Goal: Task Accomplishment & Management: Complete application form

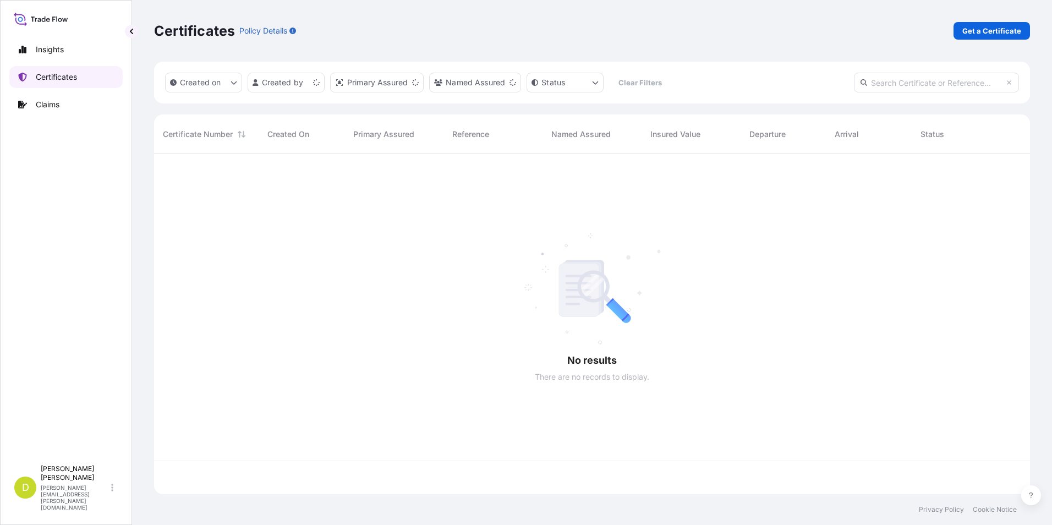
scroll to position [338, 868]
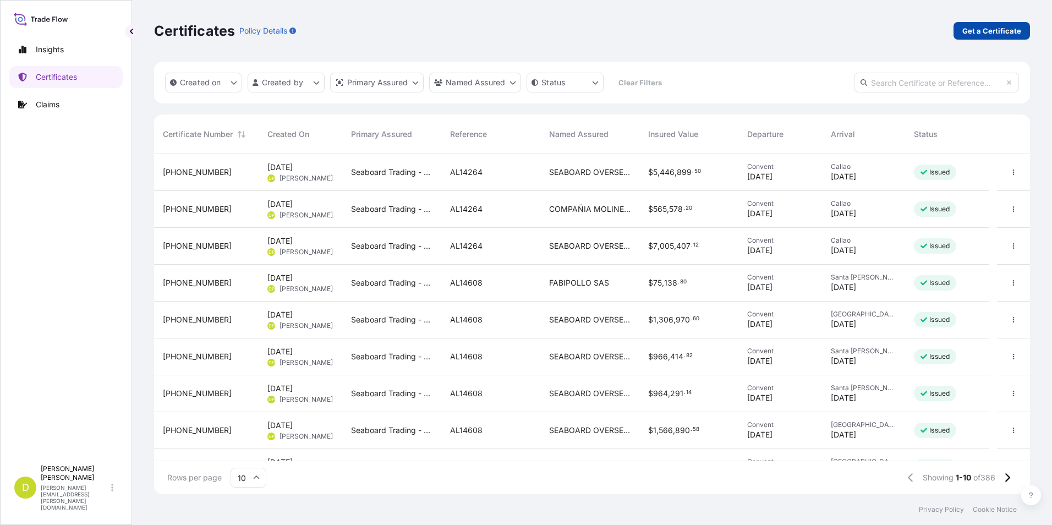
click at [1002, 27] on p "Get a Certificate" at bounding box center [991, 30] width 59 height 11
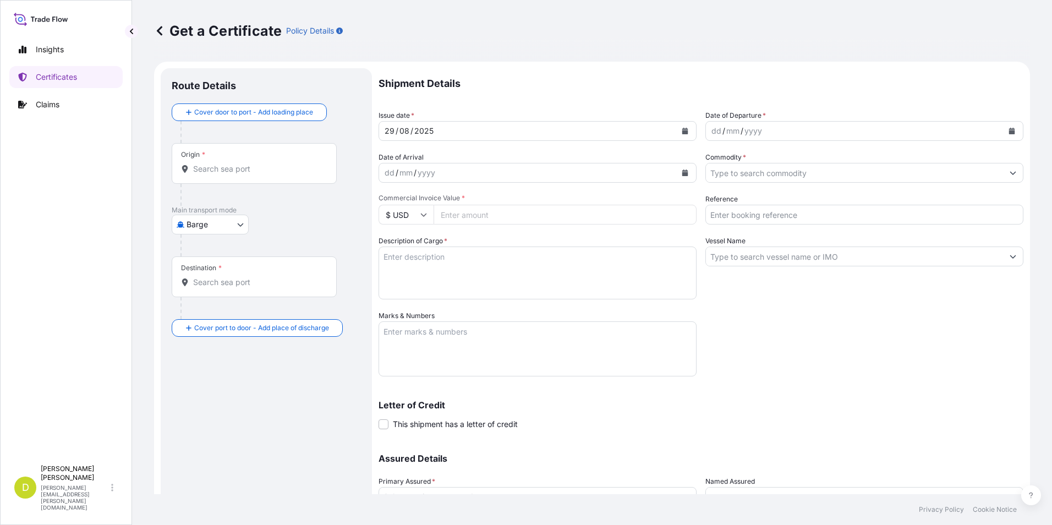
click at [232, 229] on body "Insights Certificates Claims D [PERSON_NAME] [PERSON_NAME][EMAIL_ADDRESS][PERSO…" at bounding box center [526, 262] width 1052 height 525
click at [237, 311] on span "Ocean Vessel" at bounding box center [217, 312] width 49 height 11
select select "Ocean Vessel"
click at [256, 179] on div "Origin *" at bounding box center [254, 167] width 165 height 41
click at [256, 179] on input "Origin *" at bounding box center [258, 173] width 130 height 11
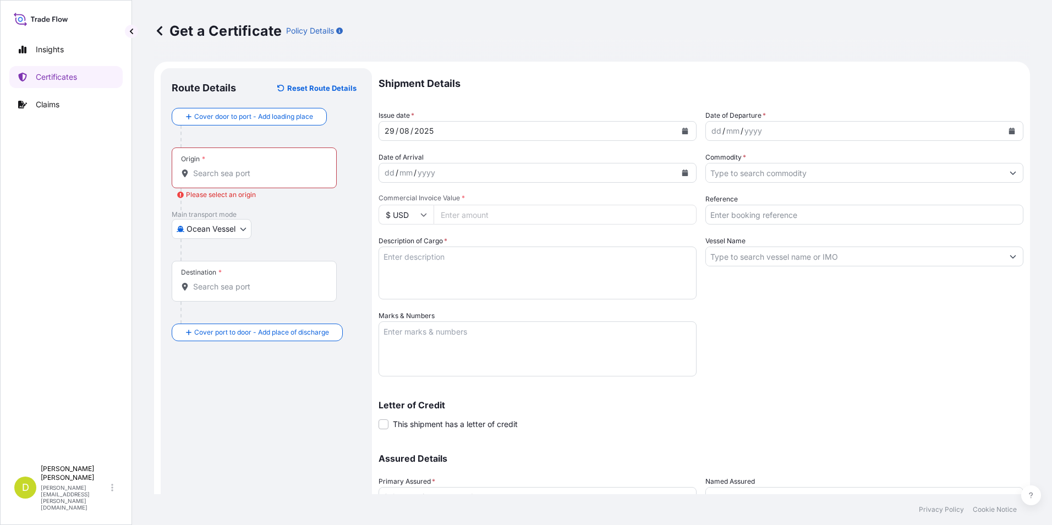
click at [297, 178] on input "Origin * Please select an origin" at bounding box center [258, 173] width 130 height 11
paste input "[GEOGRAPHIC_DATA], [US_STATE] - [GEOGRAPHIC_DATA]"
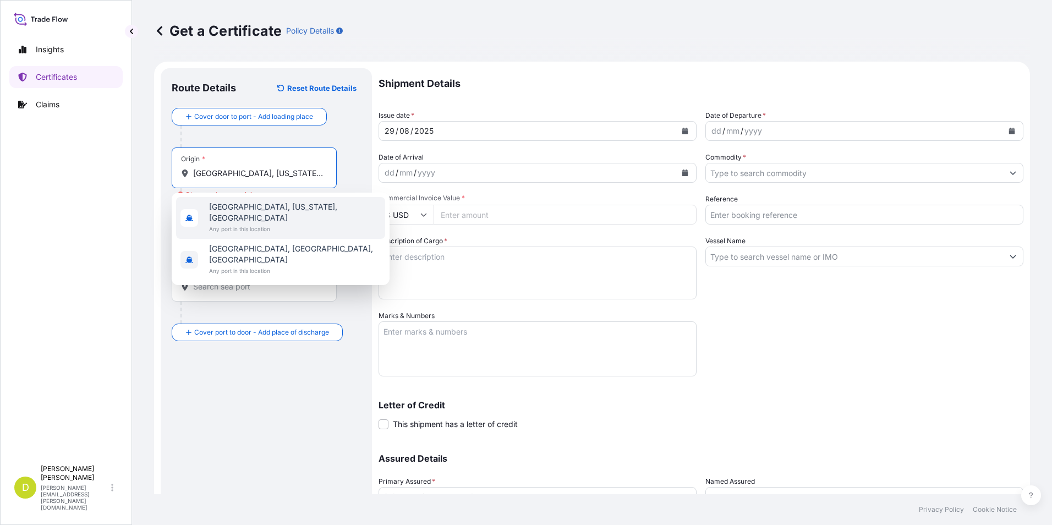
click at [279, 212] on span "[GEOGRAPHIC_DATA], [US_STATE], [GEOGRAPHIC_DATA]" at bounding box center [295, 212] width 172 height 22
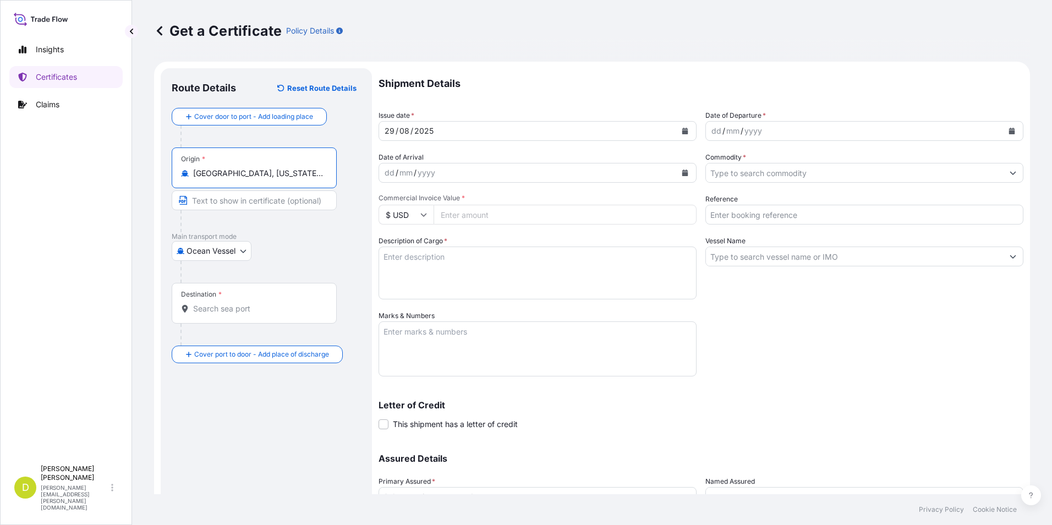
type input "[GEOGRAPHIC_DATA], [US_STATE], [GEOGRAPHIC_DATA]"
click at [262, 206] on input "Text to appear on certificate" at bounding box center [254, 200] width 165 height 20
paste input "[GEOGRAPHIC_DATA], [US_STATE] - [GEOGRAPHIC_DATA]"
type input "[GEOGRAPHIC_DATA], [US_STATE] - [GEOGRAPHIC_DATA]"
click at [269, 310] on input "Destination *" at bounding box center [258, 308] width 130 height 11
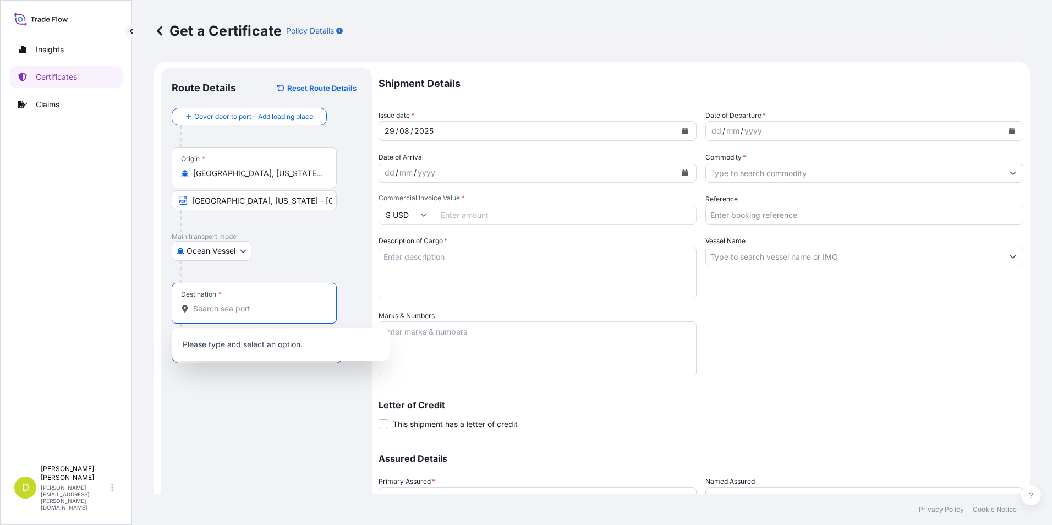
paste input "[GEOGRAPHIC_DATA],[GEOGRAPHIC_DATA]"
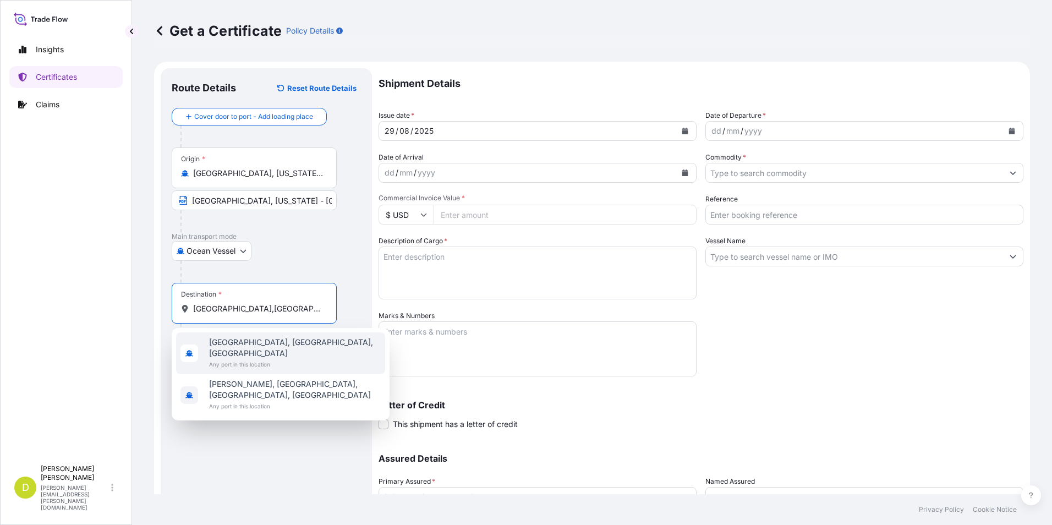
click at [231, 345] on span "[GEOGRAPHIC_DATA], [GEOGRAPHIC_DATA], [GEOGRAPHIC_DATA]" at bounding box center [295, 348] width 172 height 22
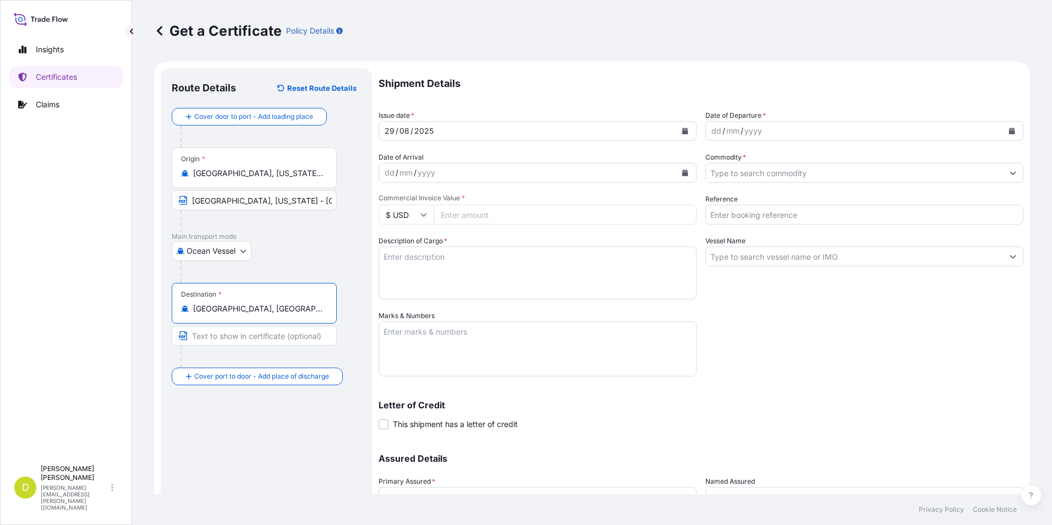
type input "[GEOGRAPHIC_DATA], [GEOGRAPHIC_DATA], [GEOGRAPHIC_DATA]"
click at [246, 341] on input "Text to appear on certificate" at bounding box center [254, 336] width 165 height 20
paste input "[GEOGRAPHIC_DATA],[GEOGRAPHIC_DATA]"
type input "[GEOGRAPHIC_DATA],[GEOGRAPHIC_DATA]"
click at [715, 132] on div "dd" at bounding box center [716, 130] width 12 height 13
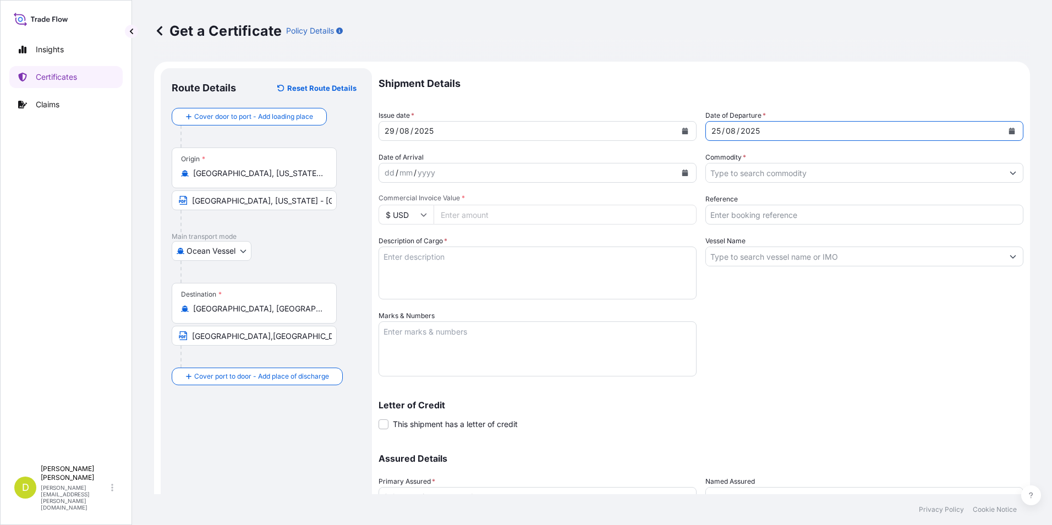
click at [387, 172] on div "dd" at bounding box center [389, 172] width 12 height 13
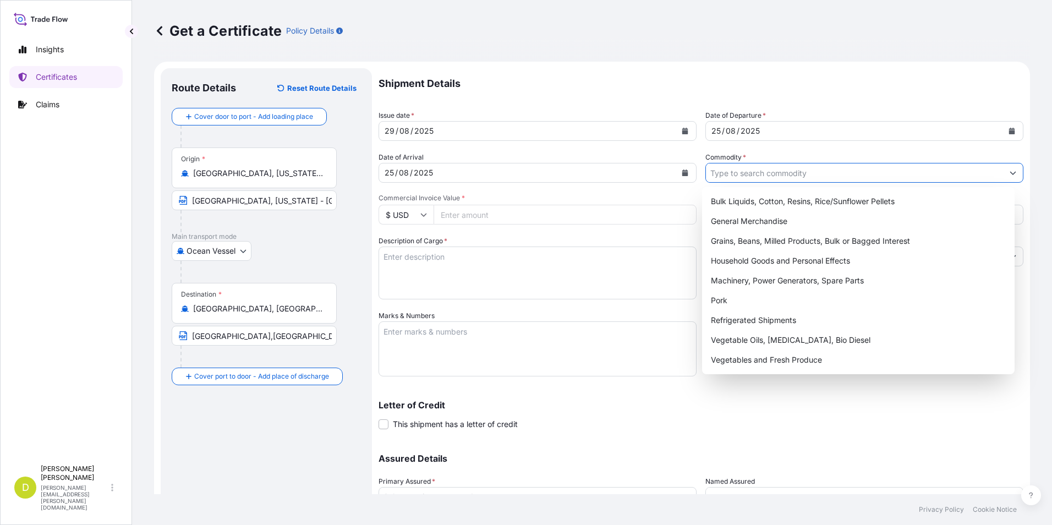
click at [804, 178] on input "Commodity *" at bounding box center [854, 173] width 297 height 20
click at [780, 243] on div "Grains, Beans, Milled Products, Bulk or Bagged Interest" at bounding box center [858, 241] width 304 height 20
type input "Grains, Beans, Milled Products, Bulk or Bagged Interest"
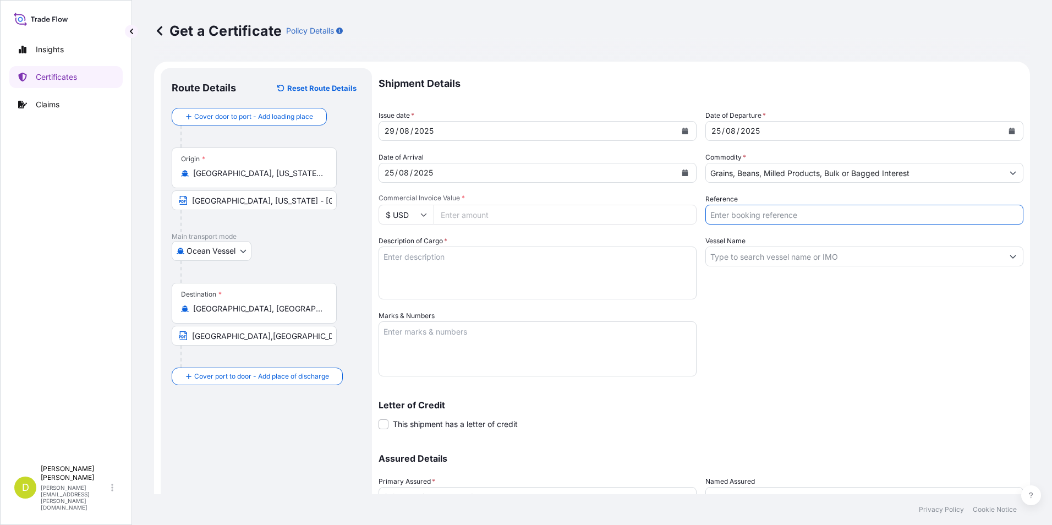
click at [770, 211] on input "Reference" at bounding box center [864, 215] width 318 height 20
type input "a"
type input "AL14743"
click at [783, 249] on input "Vessel Name" at bounding box center [854, 256] width 297 height 20
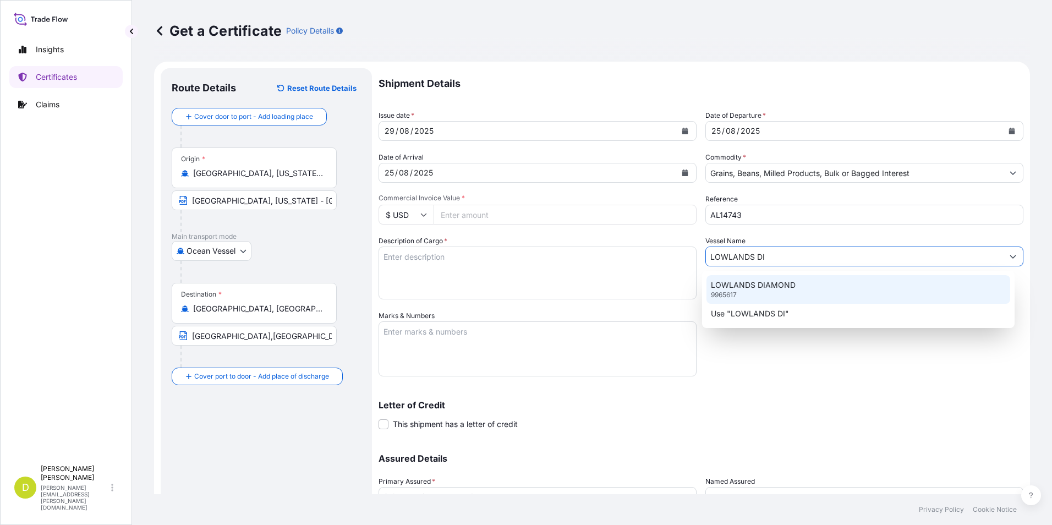
click at [782, 282] on p "LOWLANDS DIAMOND" at bounding box center [753, 285] width 85 height 11
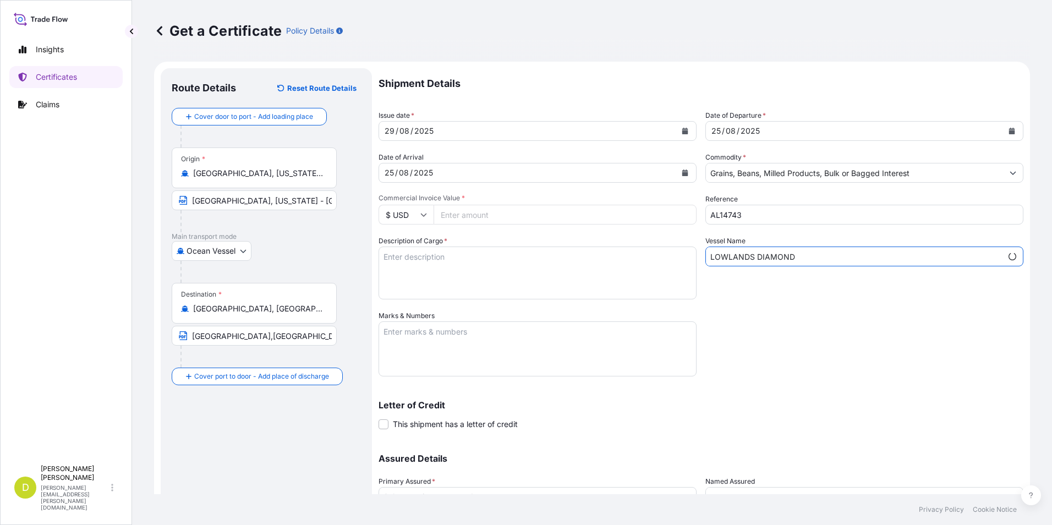
type input "LOWLANDS DIAMOND"
click at [508, 218] on input "Commercial Invoice Value *" at bounding box center [565, 215] width 263 height 20
click at [531, 218] on input "Commercial Invoice Value *" at bounding box center [565, 215] width 263 height 20
type input "80205"
type input "80205.39"
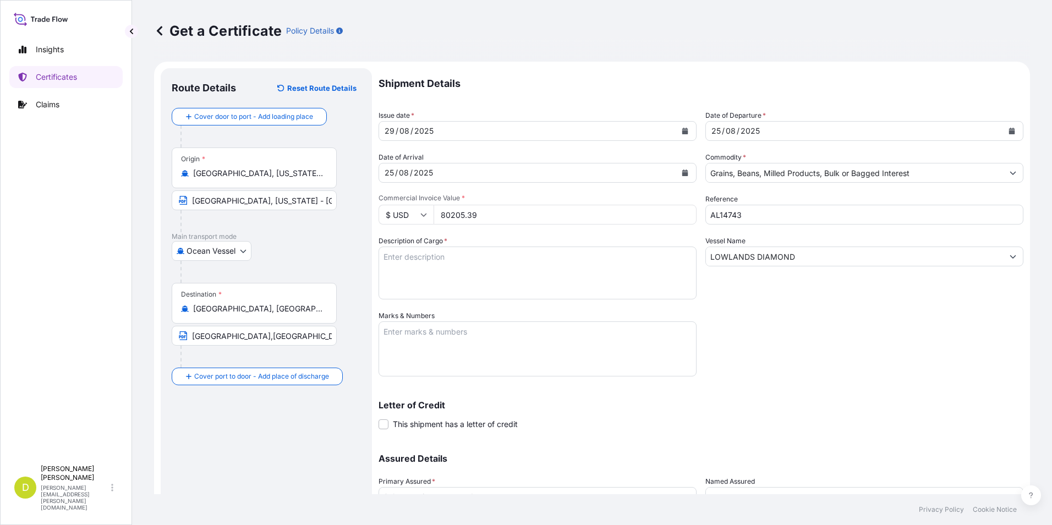
click at [523, 261] on textarea "Description of Cargo *" at bounding box center [538, 272] width 318 height 53
click at [490, 275] on textarea "Description of Cargo *" at bounding box center [538, 272] width 318 height 53
paste textarea "346,500"
click at [614, 258] on textarea "346,500 MT," at bounding box center [538, 272] width 318 height 53
paste textarea "U.S YELLOW CORN #2 OR BETTER, IN BULK"
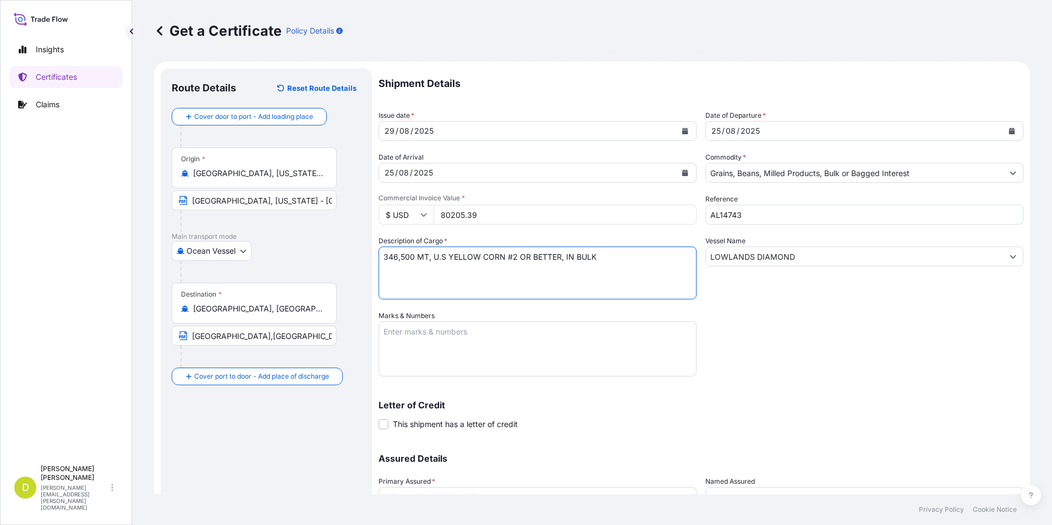
click at [613, 262] on textarea "346,500 MT, U.S YELLOW CORN #2 OR BETTER, IN BULK" at bounding box center [538, 272] width 318 height 53
click at [664, 258] on textarea "346,500 MT, U.S YELLOW CORN #2 OR BETTER, IN BULK, B/L" at bounding box center [538, 272] width 318 height 53
paste textarea "Set No. 12"
click at [664, 258] on textarea "346,500 MT, U.S YELLOW CORN #2 OR BETTER, IN BULK, B/L Set No. 12" at bounding box center [538, 272] width 318 height 53
type textarea "346,500 MT, U.S YELLOW CORN #2 OR BETTER, IN BULK, B/L Set No. 12, B/L DATED: […"
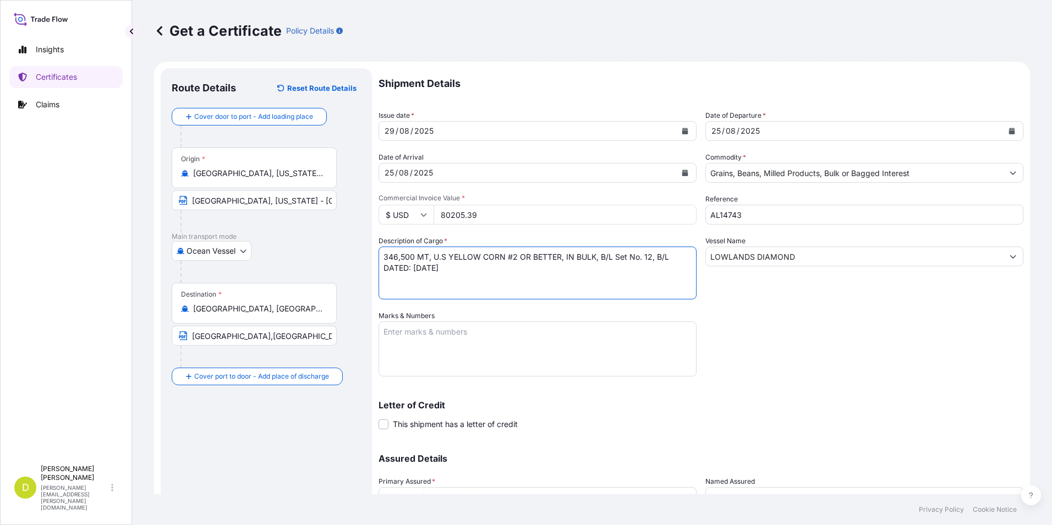
click at [668, 328] on textarea "Marks & Numbers" at bounding box center [538, 348] width 318 height 55
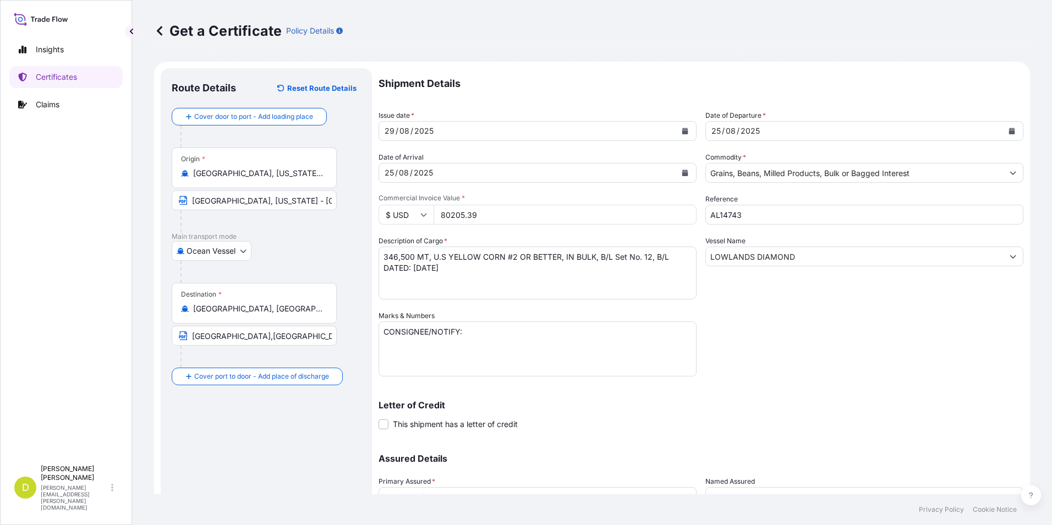
click at [462, 343] on textarea "CONSIGNEE/NOTIFY:" at bounding box center [538, 348] width 318 height 55
paste textarea "SEABOARD OVERSEAS [GEOGRAPHIC_DATA] S.A.S., [STREET_ADDRESS], NIT 900.219.353-1"
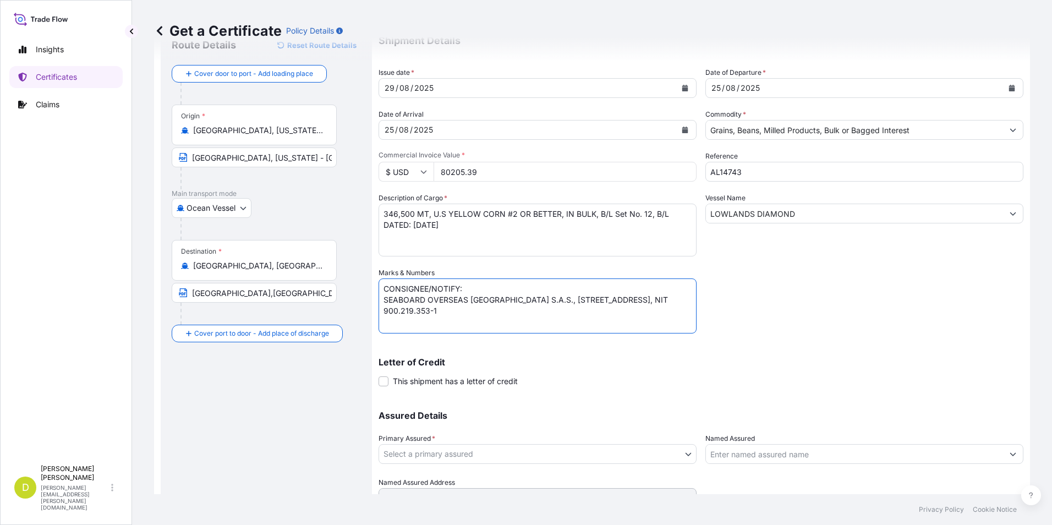
scroll to position [39, 0]
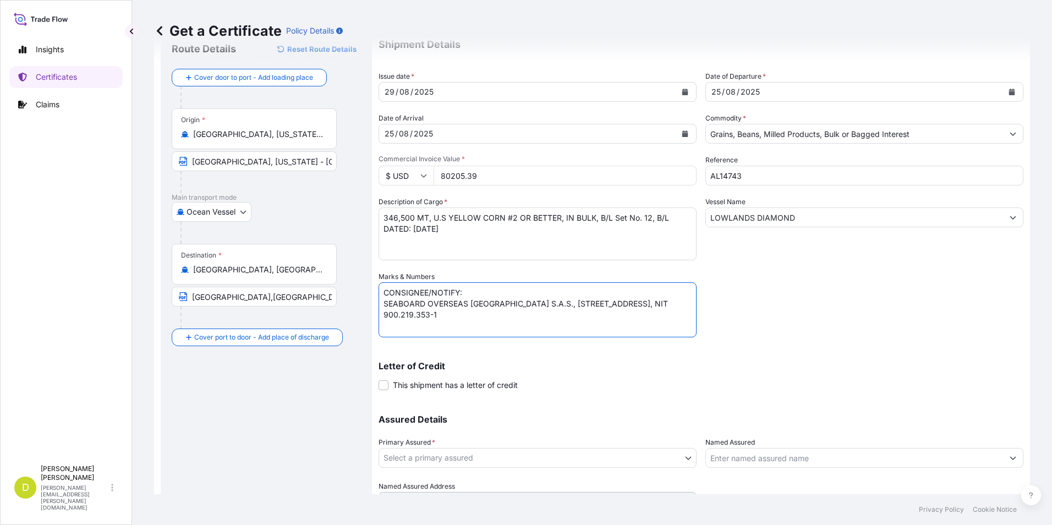
type textarea "CONSIGNEE/NOTIFY: SEABOARD OVERSEAS [GEOGRAPHIC_DATA] S.A.S., [STREET_ADDRESS],…"
click at [605, 459] on body "Insights Certificates Claims D [PERSON_NAME] [PERSON_NAME][EMAIL_ADDRESS][PERSO…" at bounding box center [526, 262] width 1052 height 525
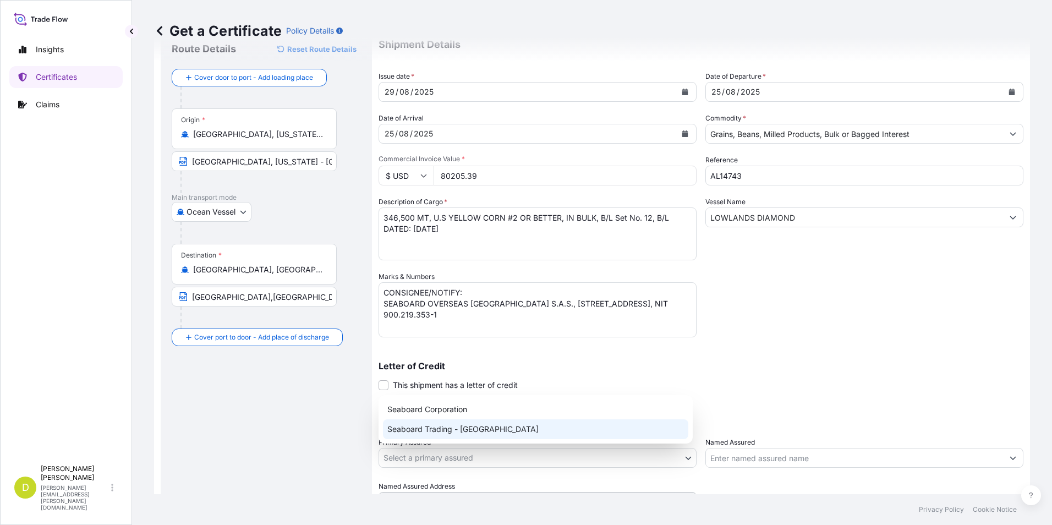
click at [601, 435] on div "Seaboard Trading - [GEOGRAPHIC_DATA]" at bounding box center [535, 429] width 305 height 20
select select "31639"
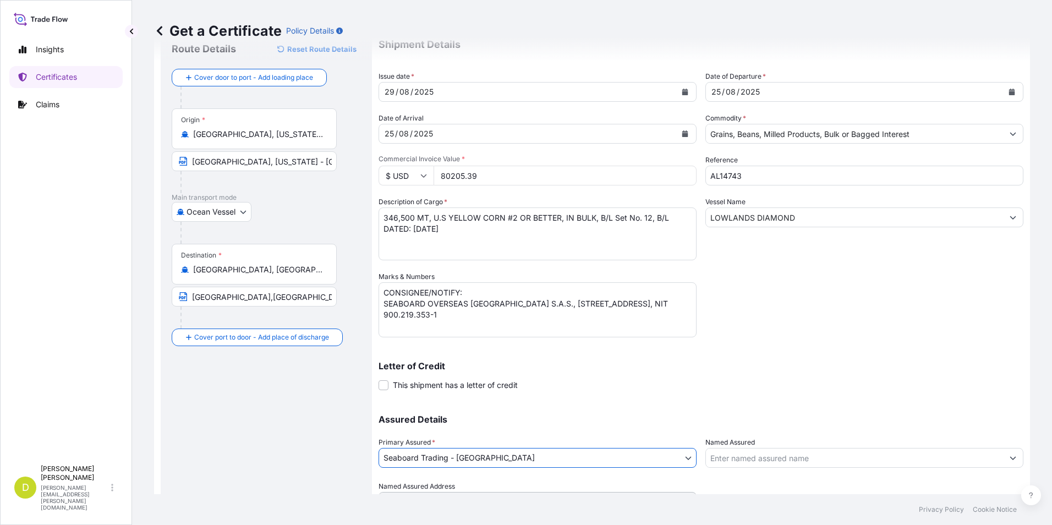
click at [730, 467] on div at bounding box center [864, 458] width 318 height 20
click at [735, 462] on input "Named Assured" at bounding box center [854, 458] width 297 height 20
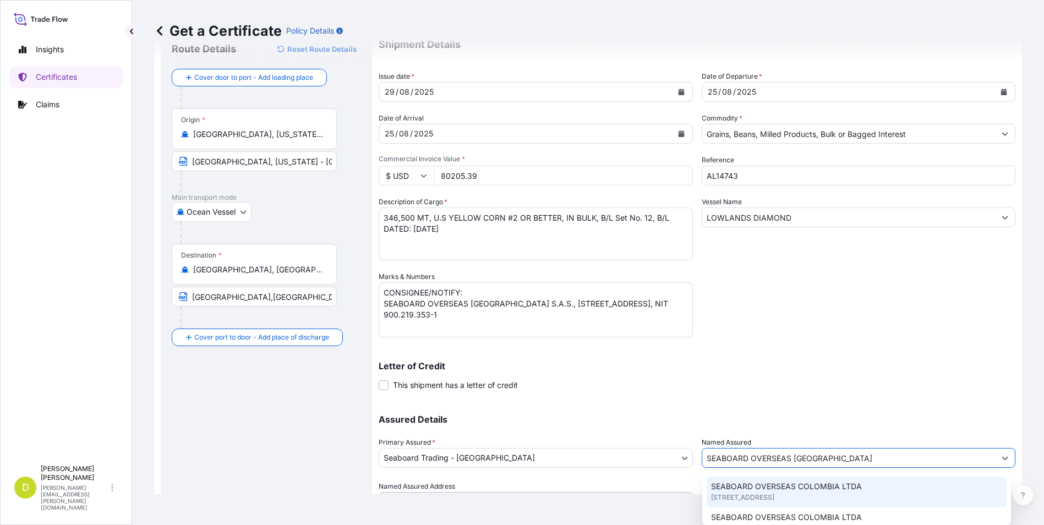
click at [857, 486] on span "SEABOARD OVERSEAS COLOMBIA LTDA" at bounding box center [786, 486] width 151 height 11
type input "SEABOARD OVERSEAS COLOMBIA LTDA"
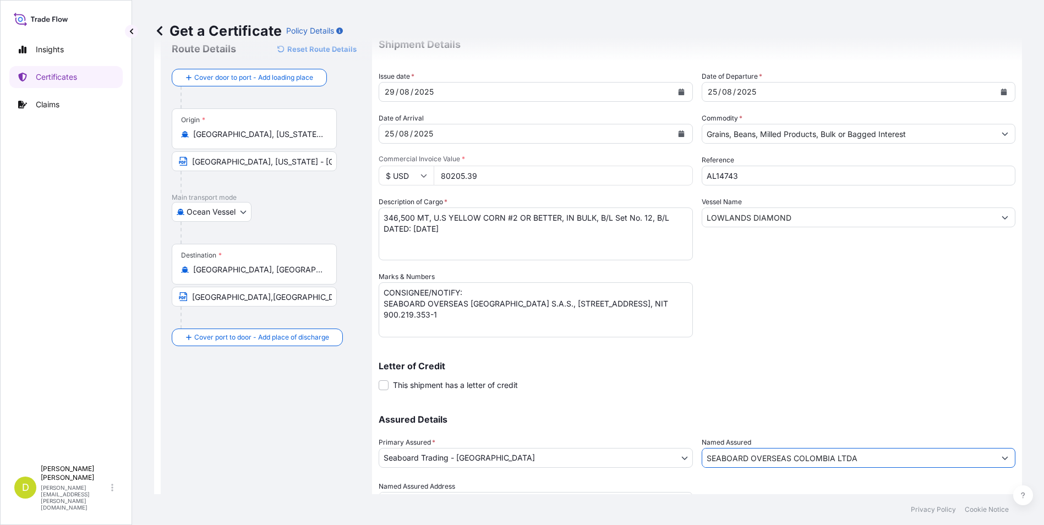
type input "[STREET_ADDRESS]"
click at [873, 463] on input "SEABOARD OVERSEAS COLOMBIA LTDA" at bounding box center [854, 458] width 297 height 20
type input "SEABOARD OVERSEAS COLOMBIA LTD"
type input "[STREET_ADDRESS]"
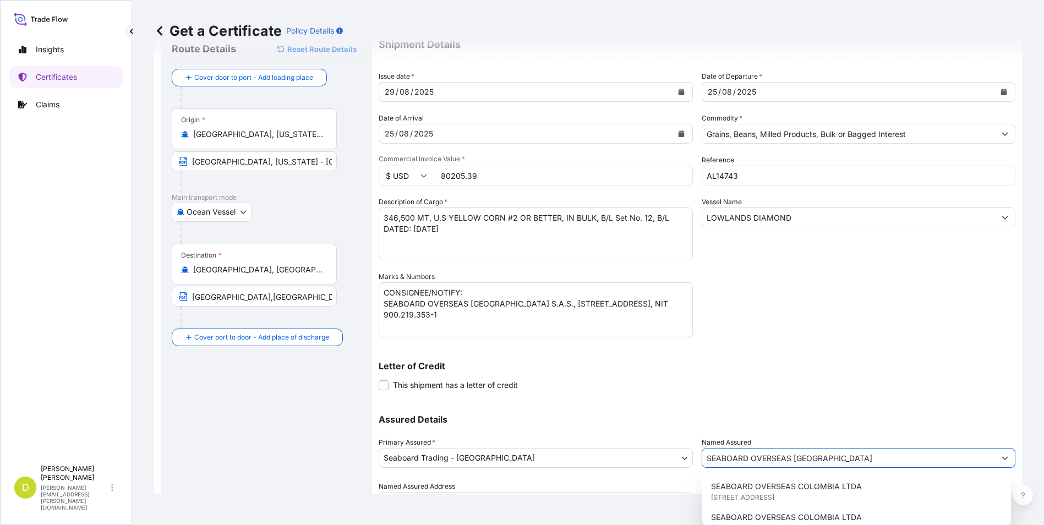
type input "SEABOARD OVERSEAS [GEOGRAPHIC_DATA] S"
type input "[STREET_ADDRESS]"
type input "SEABOARD OVERSEAS [GEOGRAPHIC_DATA] SAS"
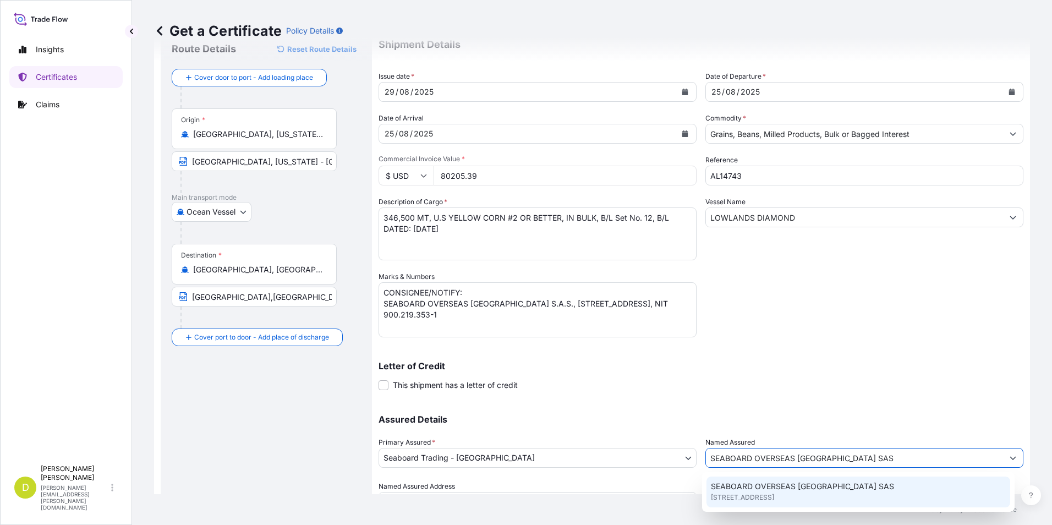
click at [869, 489] on div "SEABOARD OVERSEAS [GEOGRAPHIC_DATA] SAS [STREET_ADDRESS]" at bounding box center [858, 491] width 304 height 31
type input "CARRERA 11 NO 77A-49 OF.902"
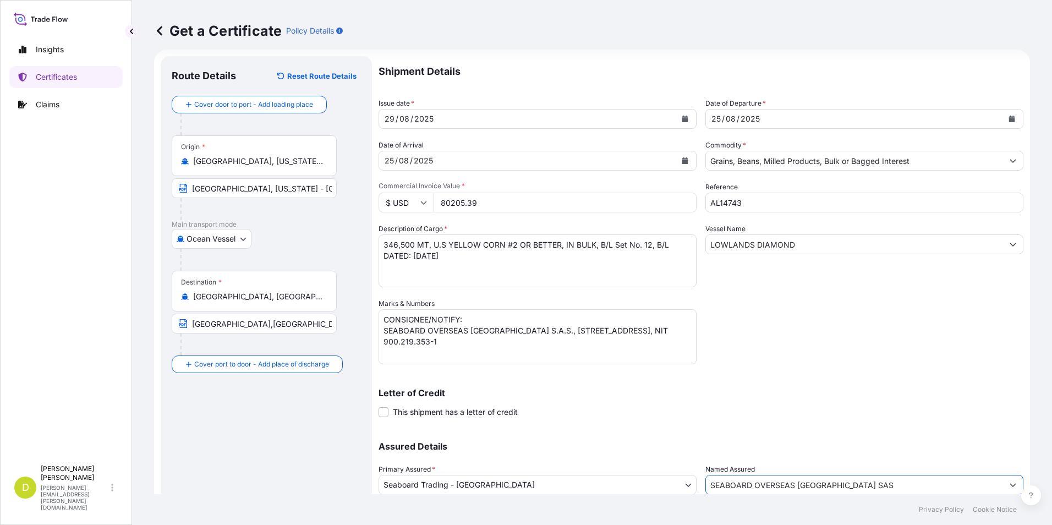
scroll to position [0, 0]
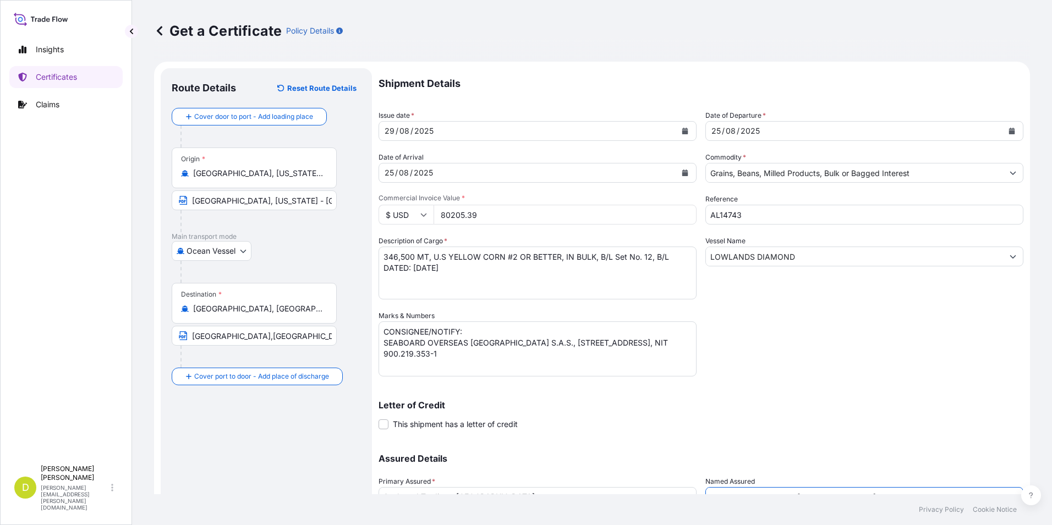
type input "SEABOARD OVERSEAS [GEOGRAPHIC_DATA] SAS"
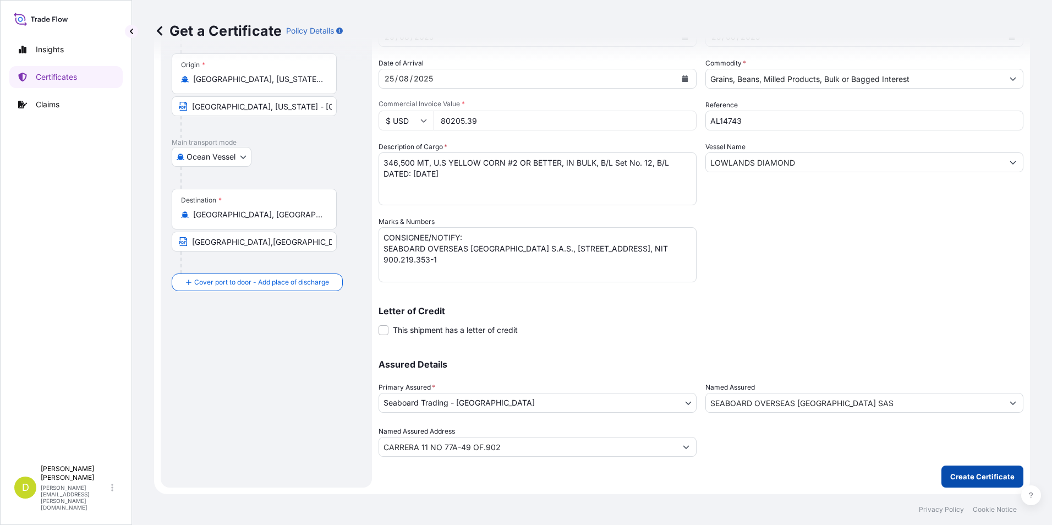
click at [950, 472] on p "Create Certificate" at bounding box center [982, 476] width 64 height 11
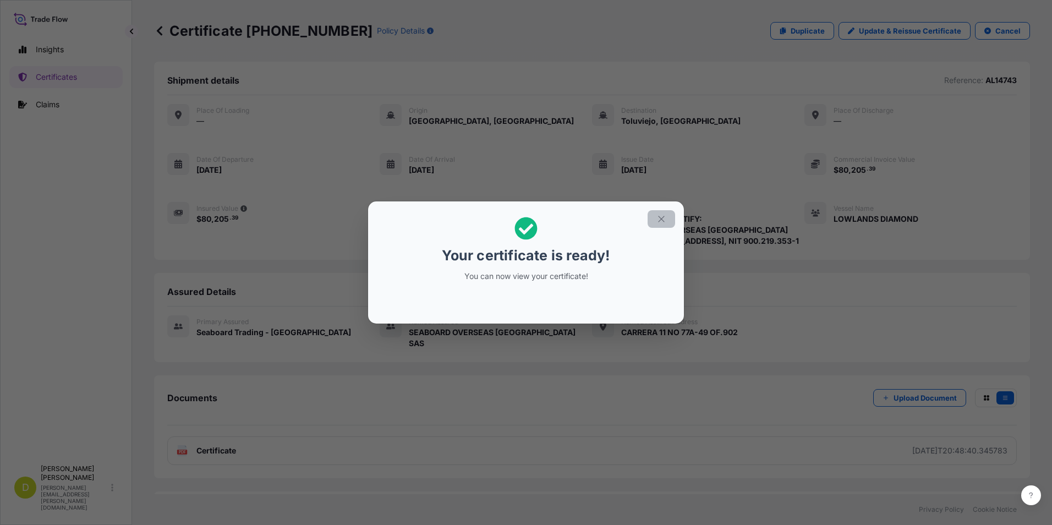
click at [661, 222] on icon "button" at bounding box center [661, 219] width 10 height 10
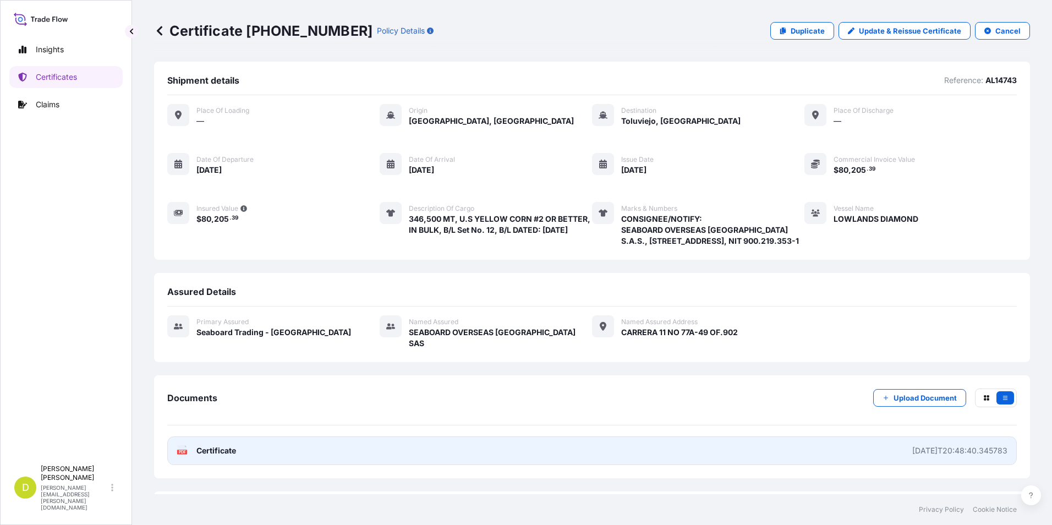
click at [780, 451] on link "PDF Certificate [DATE]T20:48:40.345783" at bounding box center [592, 450] width 850 height 29
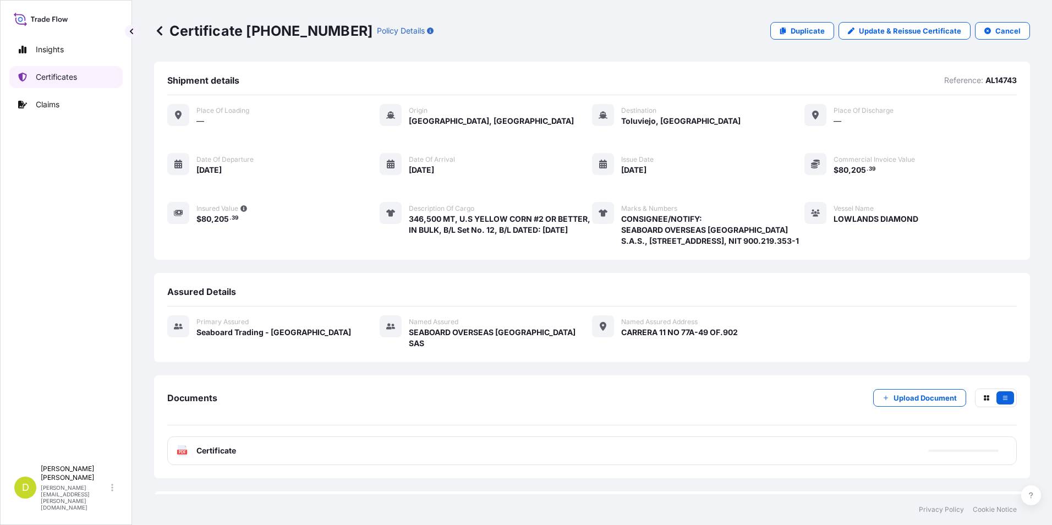
click at [103, 79] on link "Certificates" at bounding box center [65, 77] width 113 height 22
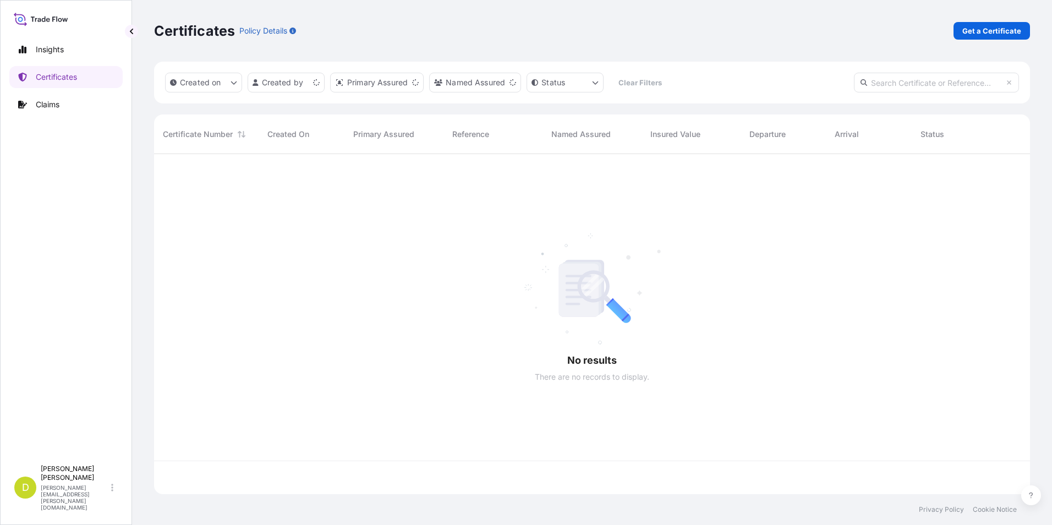
scroll to position [338, 868]
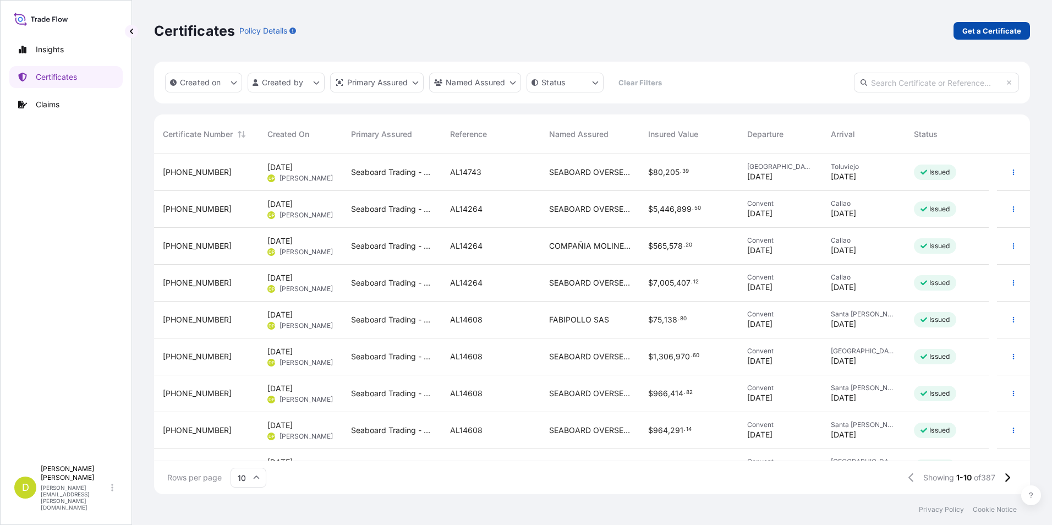
click at [985, 31] on p "Get a Certificate" at bounding box center [991, 30] width 59 height 11
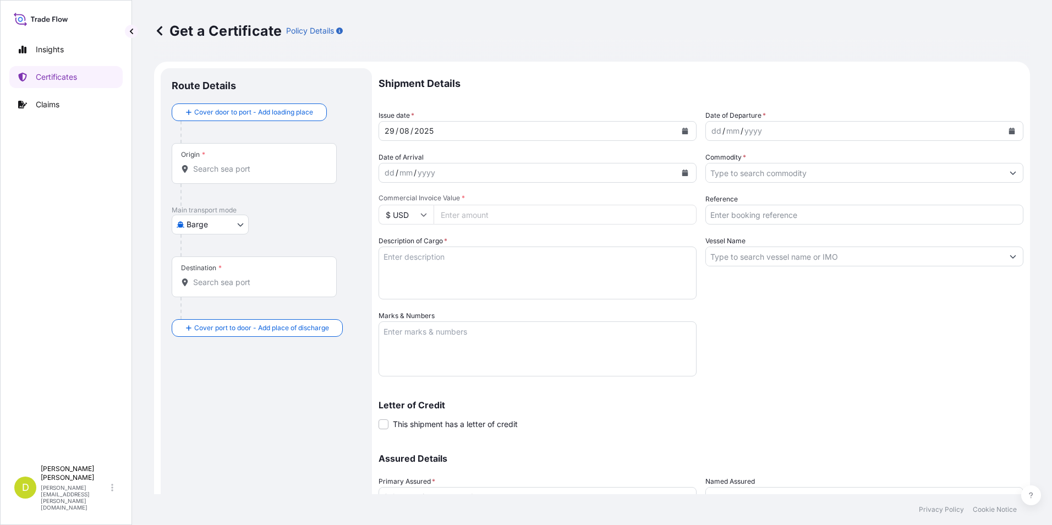
click at [240, 227] on body "Insights Certificates Claims D [PERSON_NAME] [PERSON_NAME][EMAIL_ADDRESS][PERSO…" at bounding box center [526, 262] width 1052 height 525
click at [227, 308] on span "Ocean Vessel" at bounding box center [217, 312] width 49 height 11
select select "Ocean Vessel"
click at [209, 163] on div "Origin *" at bounding box center [254, 167] width 165 height 41
click at [209, 168] on input "Origin *" at bounding box center [258, 173] width 130 height 11
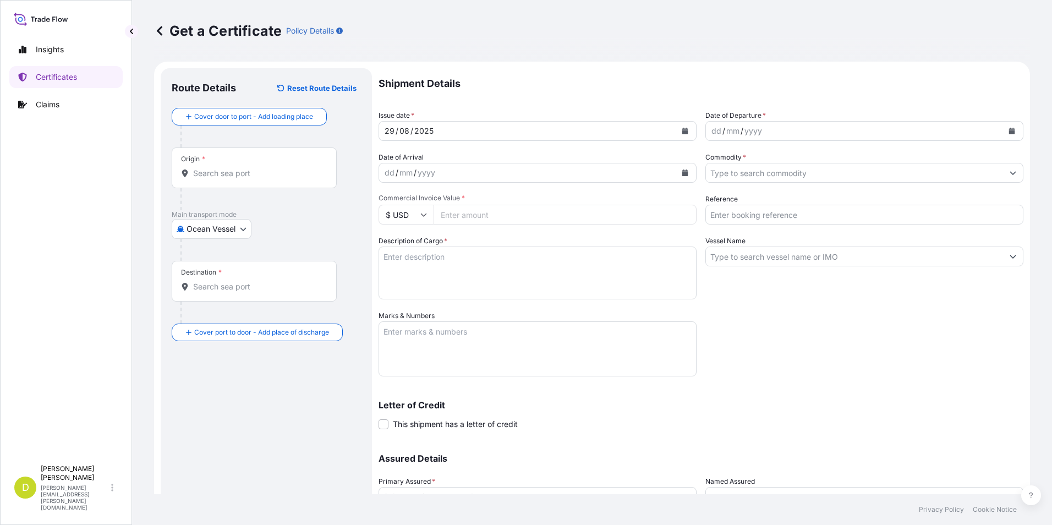
paste input "[GEOGRAPHIC_DATA], [GEOGRAPHIC_DATA], [GEOGRAPHIC_DATA]"
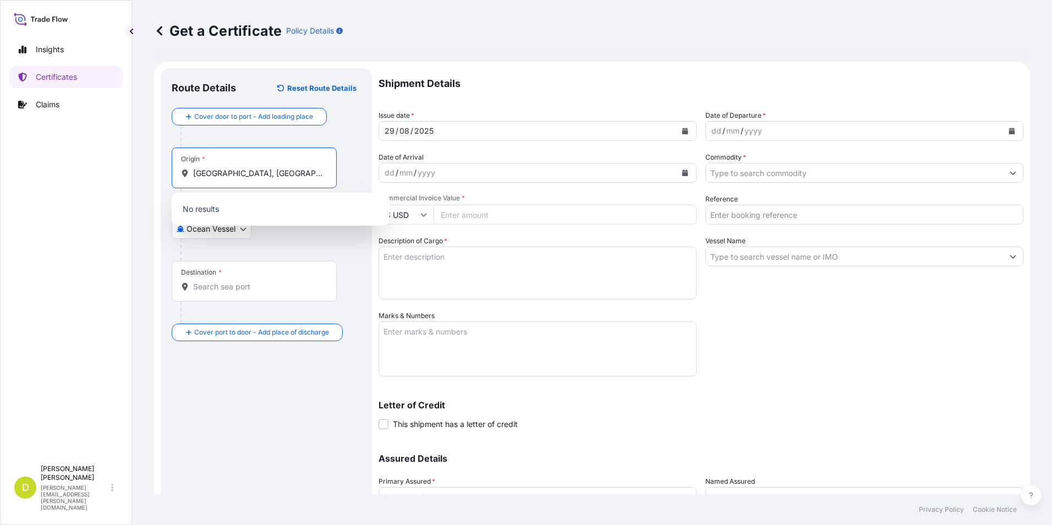
scroll to position [0, 32]
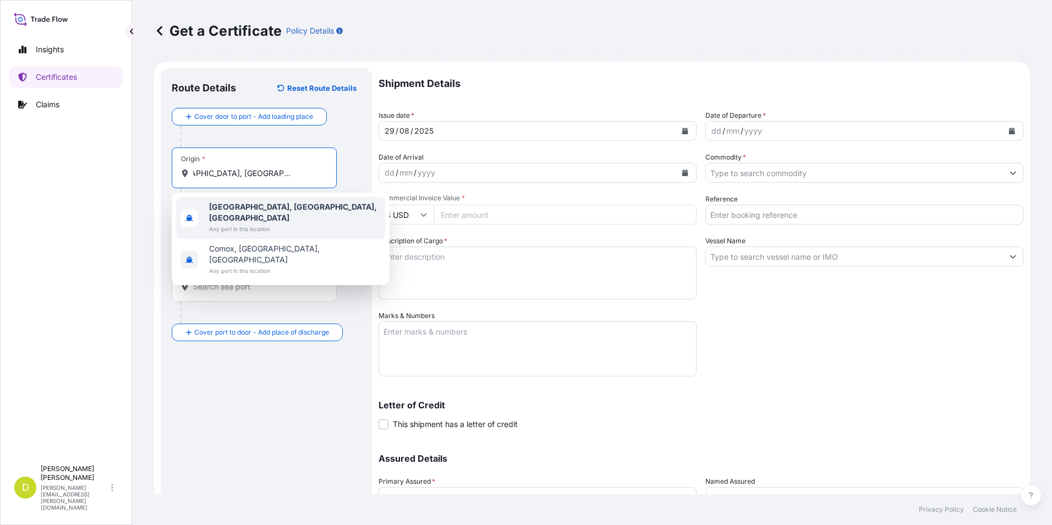
click at [237, 223] on span "Any port in this location" at bounding box center [295, 228] width 172 height 11
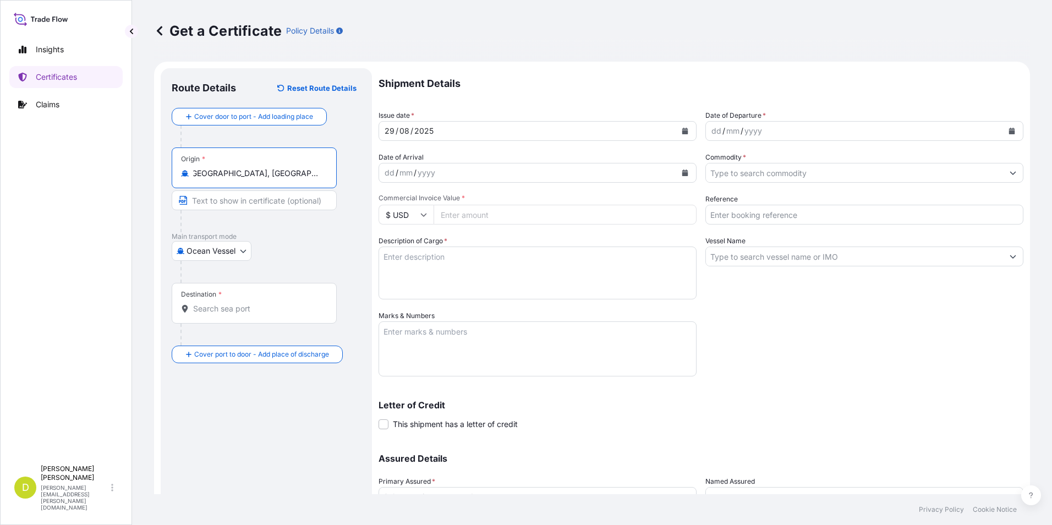
type input "[GEOGRAPHIC_DATA], [GEOGRAPHIC_DATA], [GEOGRAPHIC_DATA]"
click at [239, 201] on input "Text to appear on certificate" at bounding box center [254, 200] width 165 height 20
paste input "[GEOGRAPHIC_DATA], [GEOGRAPHIC_DATA], [GEOGRAPHIC_DATA]"
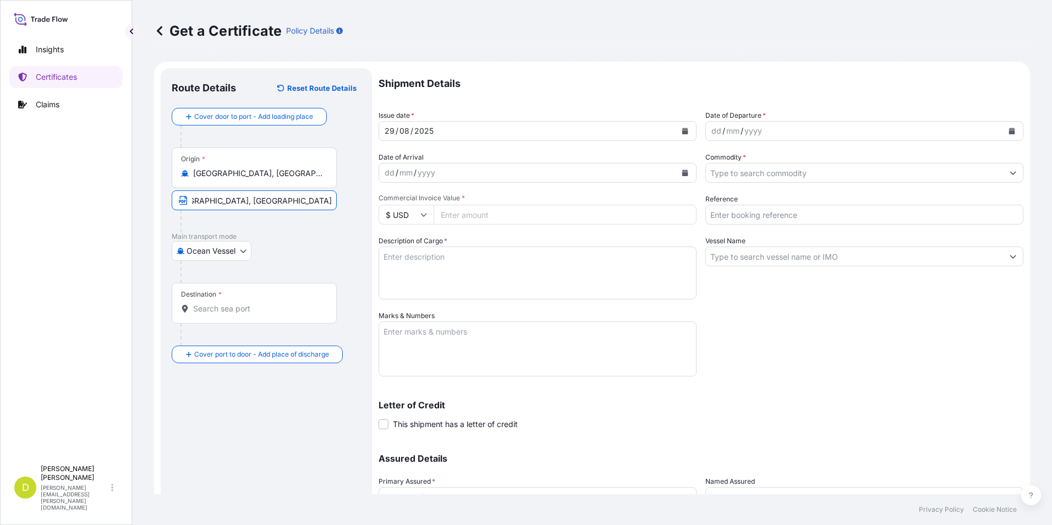
type input "[GEOGRAPHIC_DATA], [GEOGRAPHIC_DATA], [GEOGRAPHIC_DATA]"
click at [207, 316] on div "Destination *" at bounding box center [254, 303] width 165 height 41
click at [207, 314] on input "Destination *" at bounding box center [258, 308] width 130 height 11
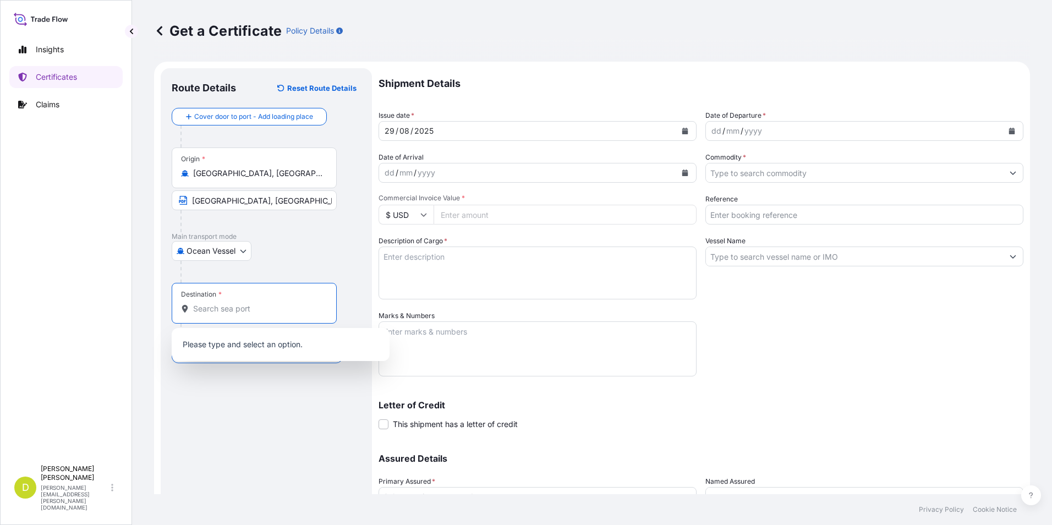
paste input "[GEOGRAPHIC_DATA], [GEOGRAPHIC_DATA]"
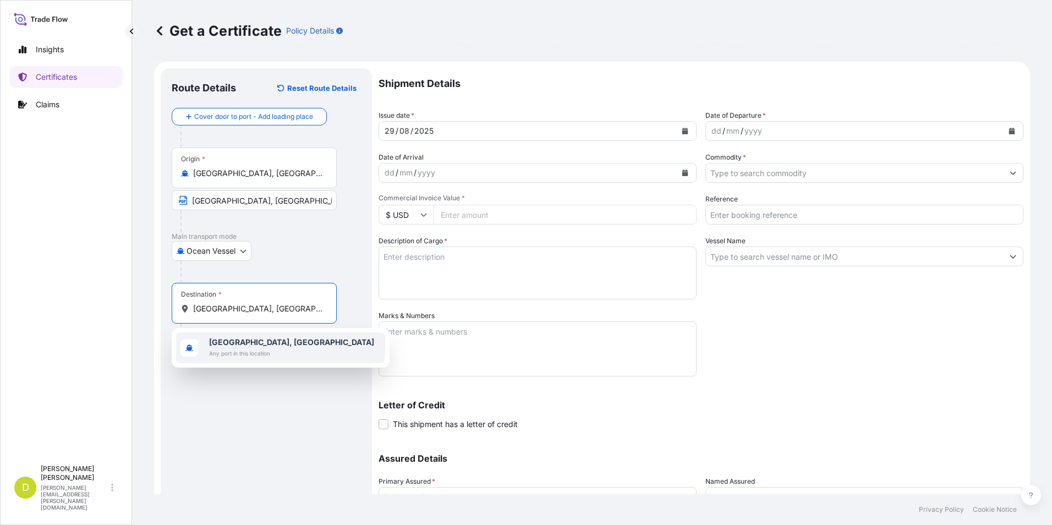
click at [221, 347] on span "[GEOGRAPHIC_DATA], [GEOGRAPHIC_DATA]" at bounding box center [291, 342] width 165 height 11
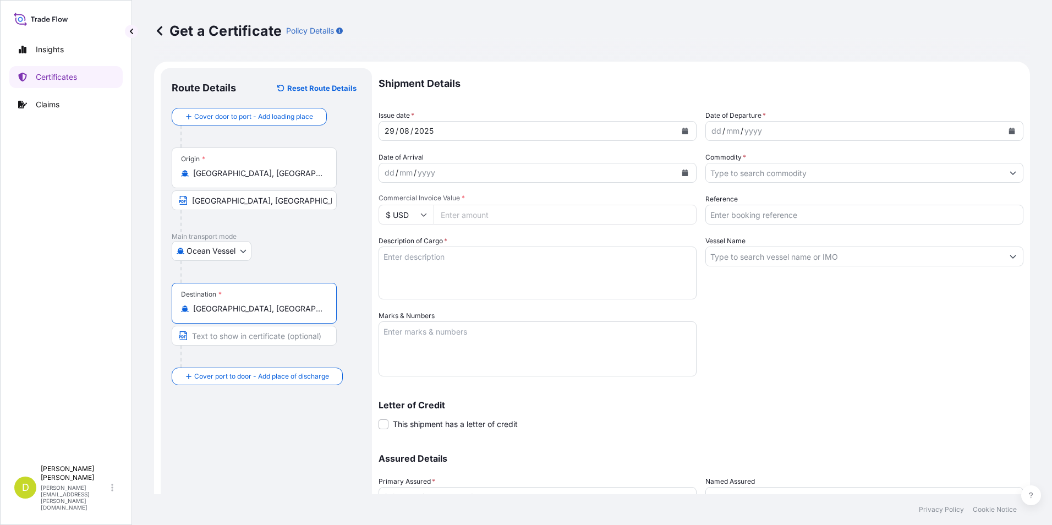
type input "[GEOGRAPHIC_DATA], [GEOGRAPHIC_DATA]"
click at [220, 344] on input "Text to appear on certificate" at bounding box center [254, 336] width 165 height 20
paste input "[GEOGRAPHIC_DATA], [GEOGRAPHIC_DATA]"
type input "[GEOGRAPHIC_DATA], [GEOGRAPHIC_DATA]"
click at [711, 137] on div "dd" at bounding box center [716, 130] width 12 height 13
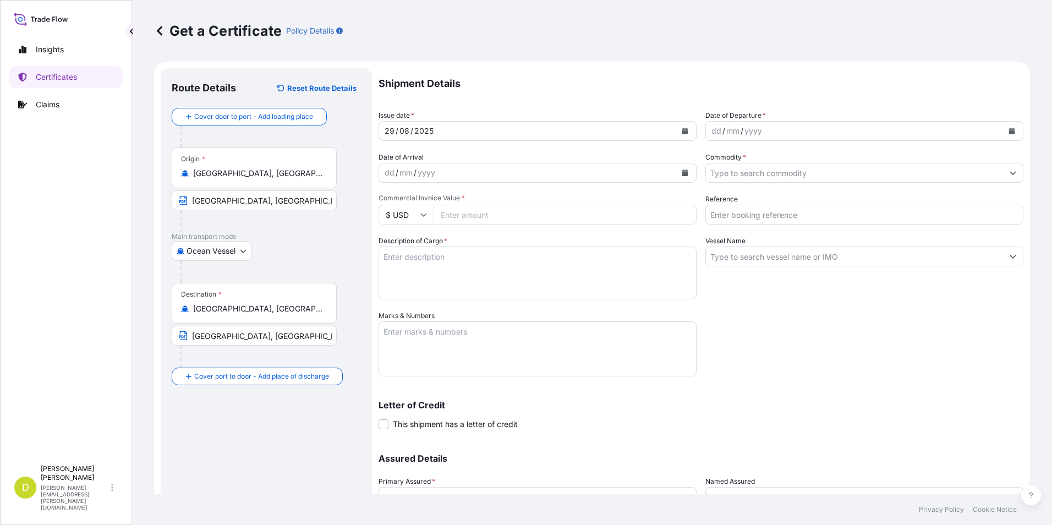
click at [711, 131] on div "dd" at bounding box center [716, 130] width 12 height 13
click at [391, 172] on div "dd" at bounding box center [389, 172] width 12 height 13
click at [744, 166] on input "Commodity *" at bounding box center [854, 173] width 297 height 20
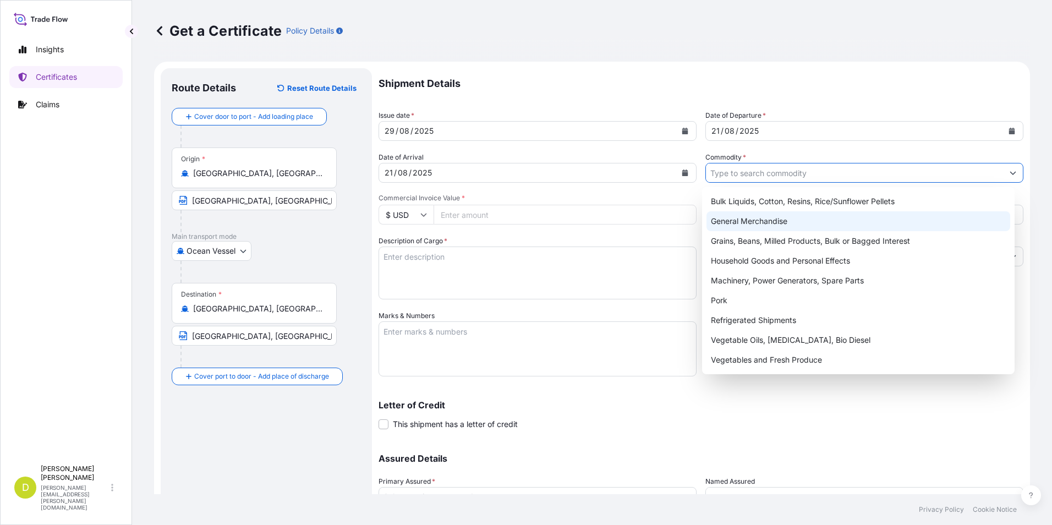
click at [753, 242] on div "Grains, Beans, Milled Products, Bulk or Bagged Interest" at bounding box center [858, 241] width 304 height 20
type input "Grains, Beans, Milled Products, Bulk or Bagged Interest"
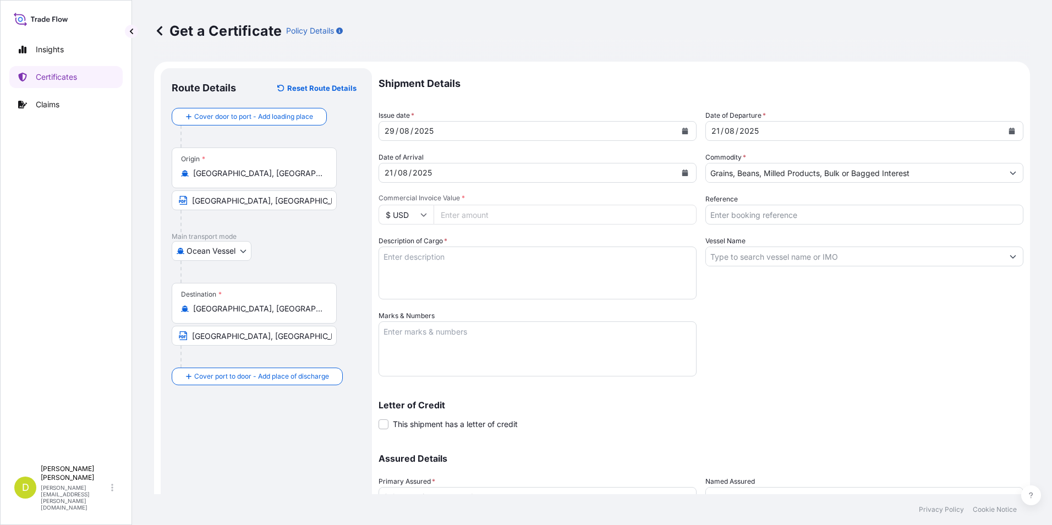
click at [620, 220] on input "Commercial Invoice Value *" at bounding box center [565, 215] width 263 height 20
type input "3"
click at [559, 218] on input "Commercial Invoice Value *" at bounding box center [565, 215] width 263 height 20
type input "3540218"
drag, startPoint x: 512, startPoint y: 255, endPoint x: 499, endPoint y: 259, distance: 13.2
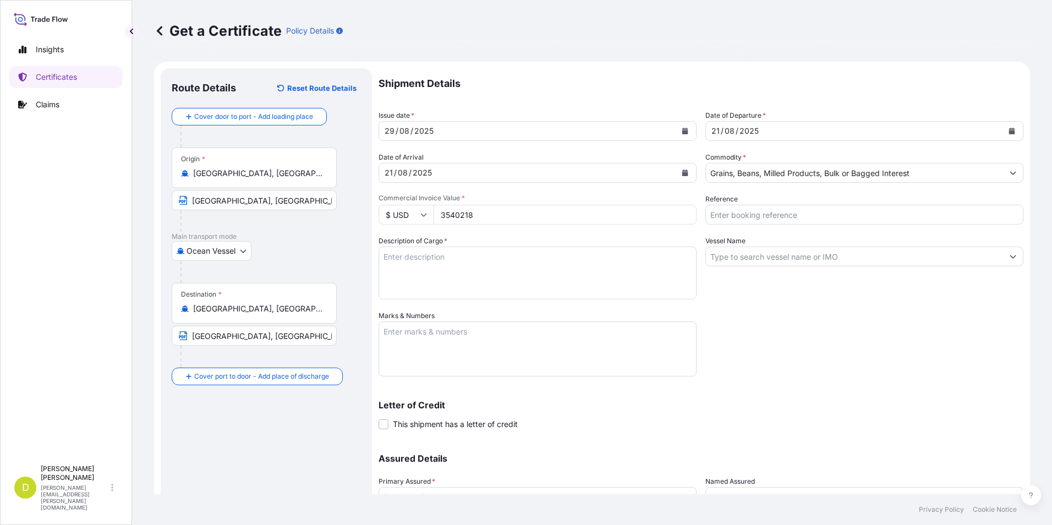
click at [512, 255] on textarea "Description of Cargo *" at bounding box center [538, 272] width 318 height 53
drag, startPoint x: 498, startPoint y: 254, endPoint x: 686, endPoint y: 253, distance: 188.2
click at [498, 254] on textarea "Description of Cargo *" at bounding box center [538, 272] width 318 height 53
click at [667, 284] on textarea "Description of Cargo *" at bounding box center [538, 272] width 318 height 53
paste textarea "11.000,000"
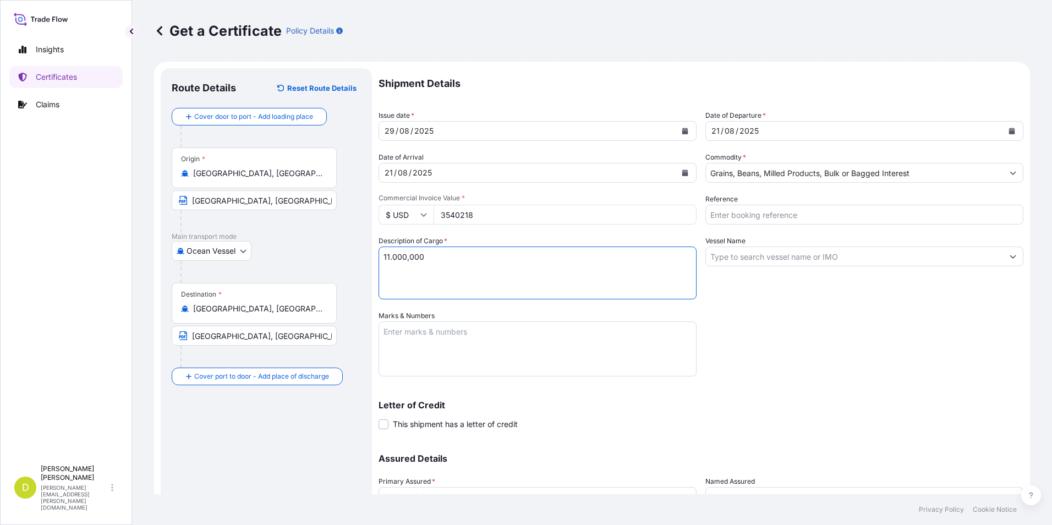
click at [646, 265] on textarea "11.000,000" at bounding box center [538, 272] width 318 height 53
click at [551, 259] on textarea "11.000,000 MT," at bounding box center [538, 272] width 318 height 53
paste textarea "CANADA WESTERN RED SPRING WHEAT # 2 OR BETTER, IN BULK"
click at [686, 256] on textarea "11.000,000 MT, [GEOGRAPHIC_DATA] WESTERN RED SPRING WHEAT # 2 OR BETTER, IN BULK" at bounding box center [538, 272] width 318 height 53
click at [498, 270] on textarea "11.000,000 MT, [GEOGRAPHIC_DATA] WESTERN RED SPRING WHEAT # 2 OR BETTER, IN BUL…" at bounding box center [538, 272] width 318 height 53
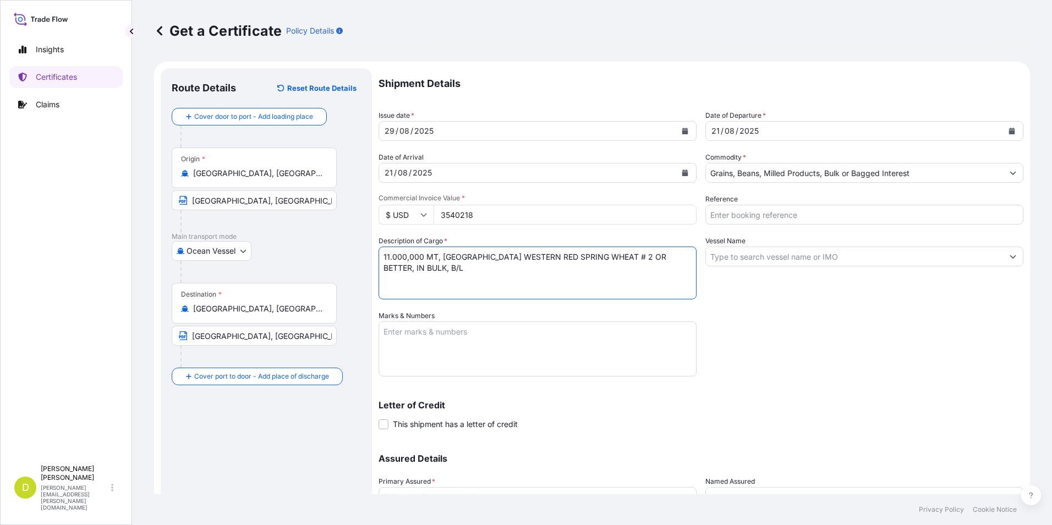
paste textarea "VANECUOC04"
type textarea "11.000,000 MT, [GEOGRAPHIC_DATA] WESTERN RED SPRING WHEAT # 2 OR BETTER, IN BUL…"
click at [475, 349] on textarea "Marks & Numbers" at bounding box center [538, 348] width 318 height 55
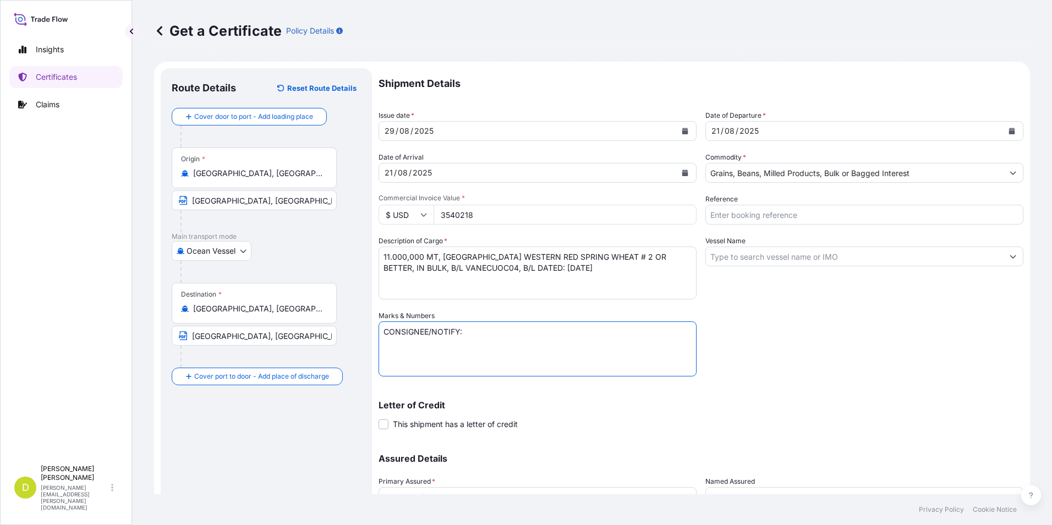
click at [412, 346] on textarea "CONSIGNEE/NOTIFY:" at bounding box center [538, 348] width 318 height 55
paste textarea "[PERSON_NAME], KM 6.5 VIA DURAN [GEOGRAPHIC_DATA]-[GEOGRAPHIC_DATA]-[GEOGRAPHIC…"
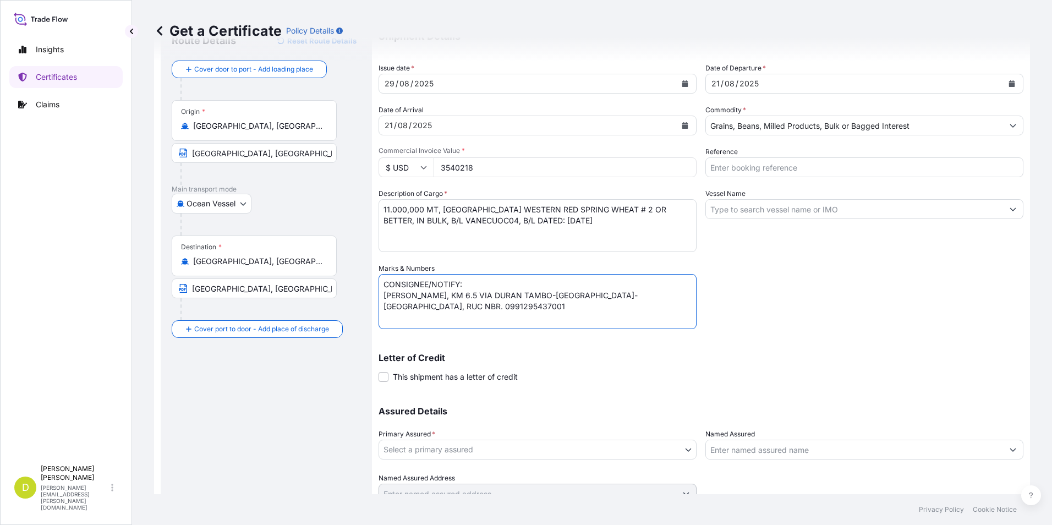
scroll to position [94, 0]
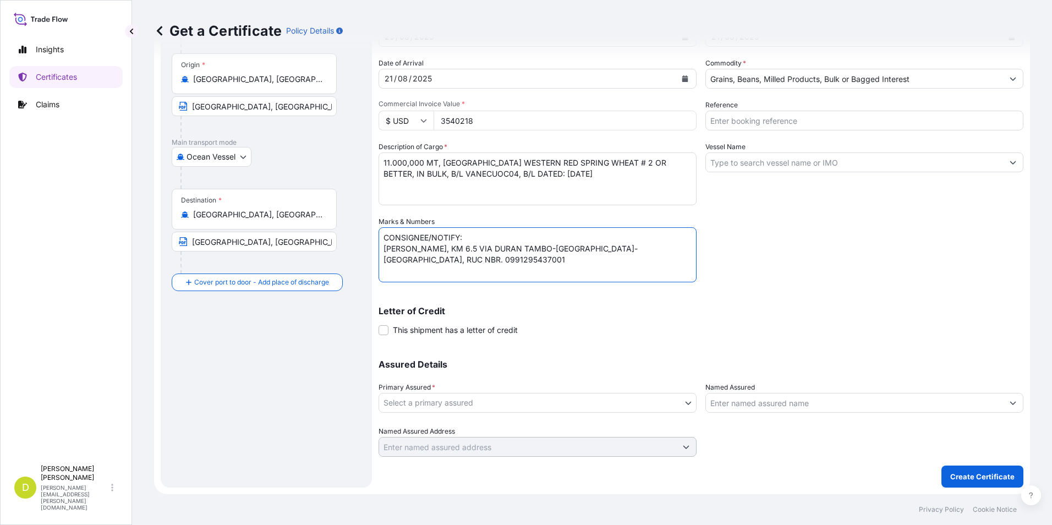
type textarea "CONSIGNEE/NOTIFY: [PERSON_NAME], KM 6.5 VIA DURAN TAMBO-[GEOGRAPHIC_DATA]-[GEOG…"
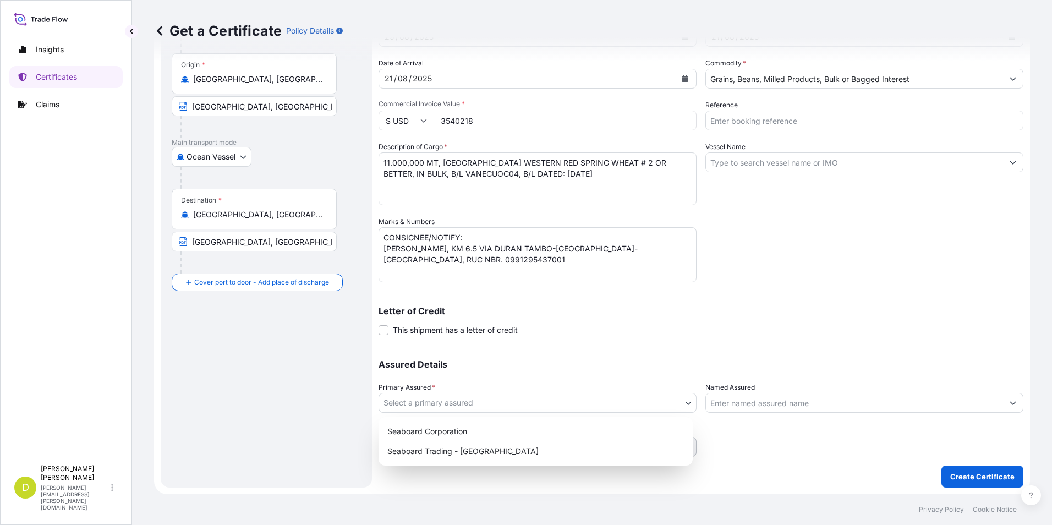
click at [671, 394] on body "Insights Certificates Claims D [PERSON_NAME] [PERSON_NAME][EMAIL_ADDRESS][PERSO…" at bounding box center [526, 262] width 1052 height 525
click at [540, 452] on div "Seaboard Trading - [GEOGRAPHIC_DATA]" at bounding box center [535, 451] width 305 height 20
select select "31639"
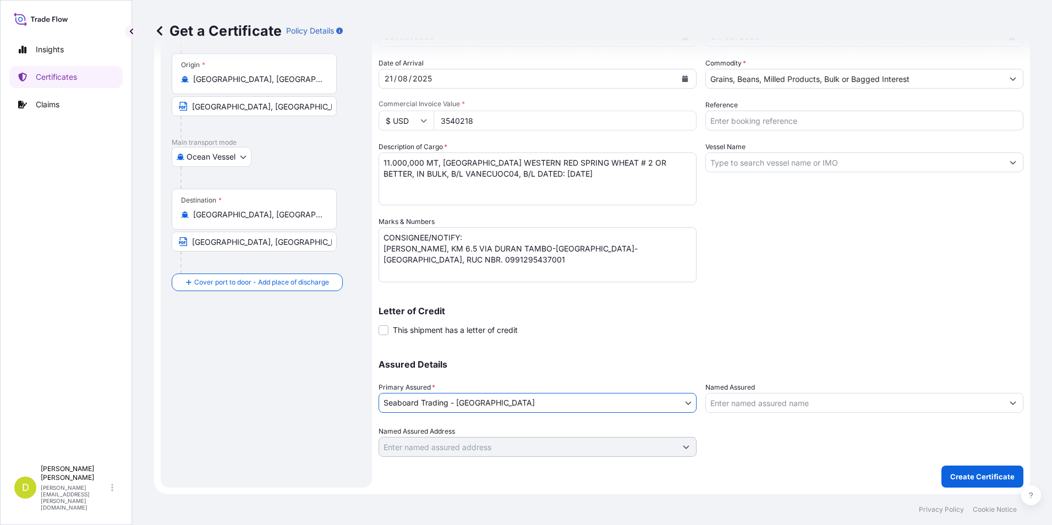
click at [788, 406] on input "Named Assured" at bounding box center [854, 403] width 297 height 20
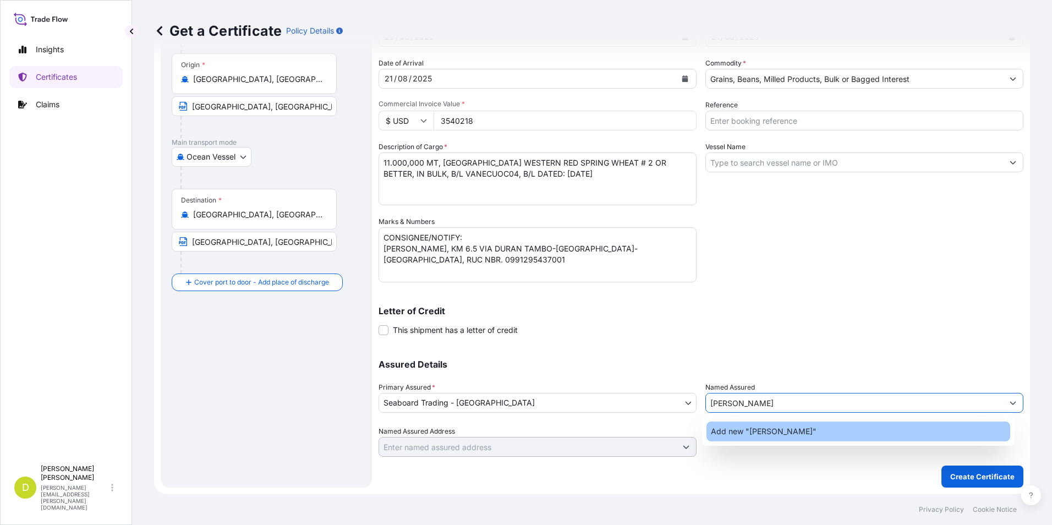
click at [794, 426] on div "Add new "[PERSON_NAME]"" at bounding box center [858, 431] width 304 height 20
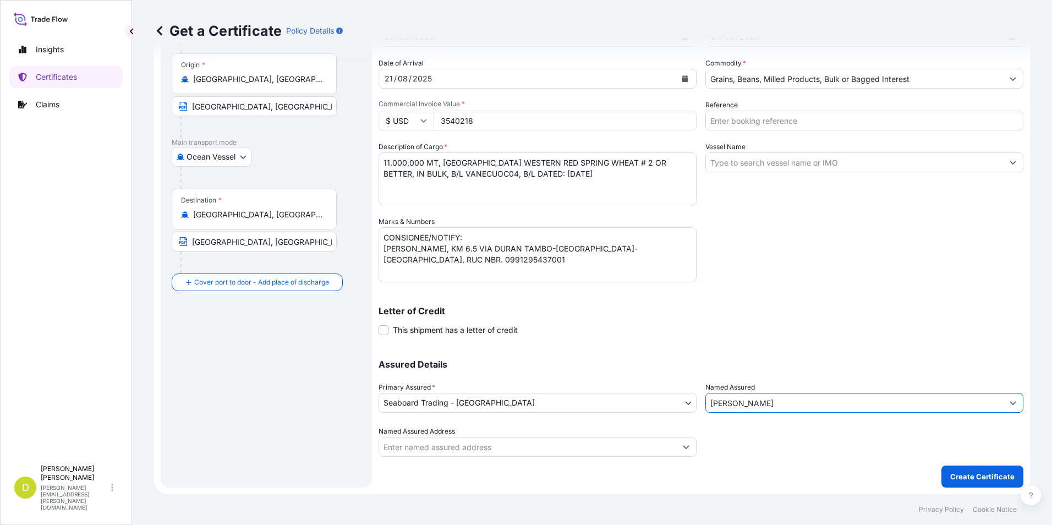
scroll to position [0, 0]
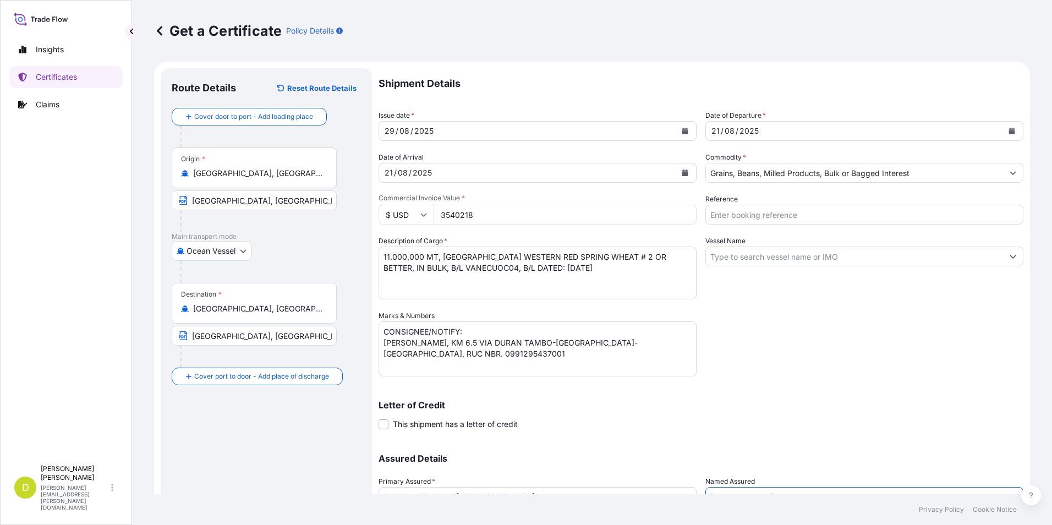
type input "[PERSON_NAME]"
click at [787, 215] on input "Reference" at bounding box center [864, 215] width 318 height 20
type input "AL14497"
click at [787, 257] on input "Vessel Name" at bounding box center [854, 256] width 297 height 20
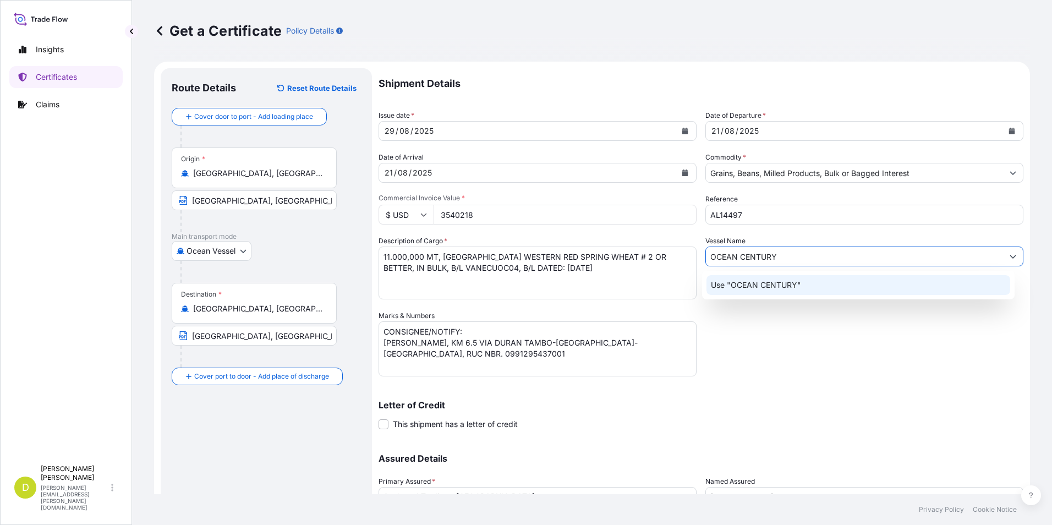
click at [791, 281] on p "Use "OCEAN CENTURY"" at bounding box center [756, 285] width 90 height 11
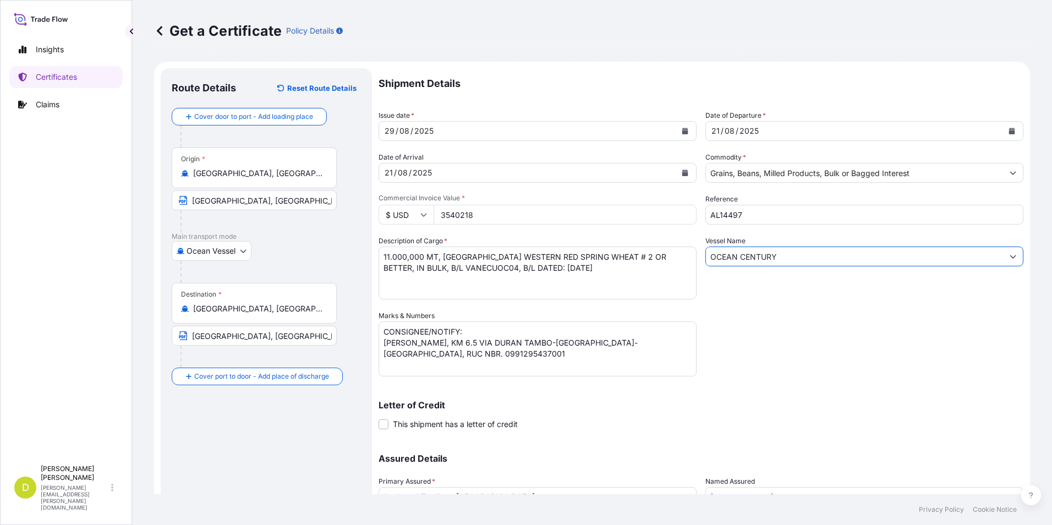
scroll to position [94, 0]
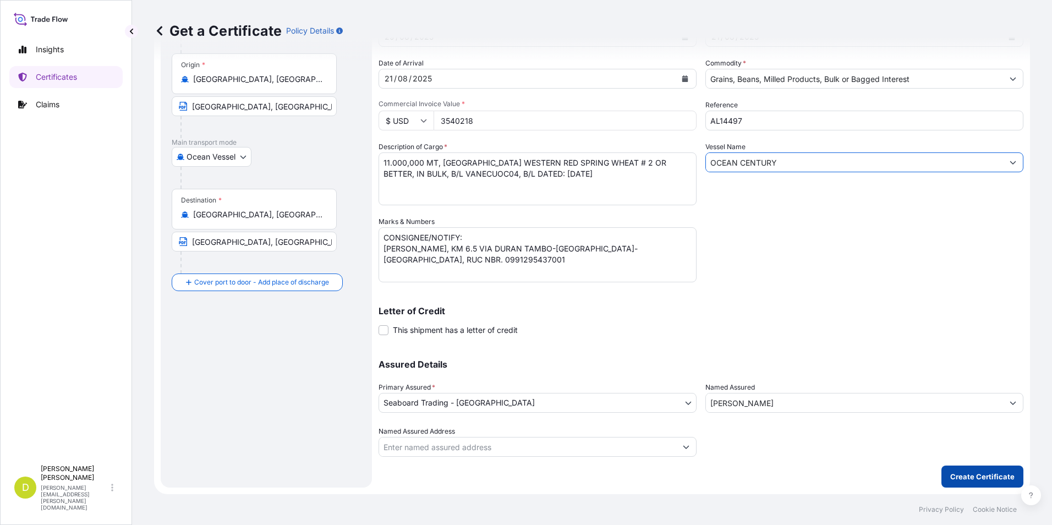
type input "OCEAN CENTURY"
click at [960, 474] on p "Create Certificate" at bounding box center [982, 476] width 64 height 11
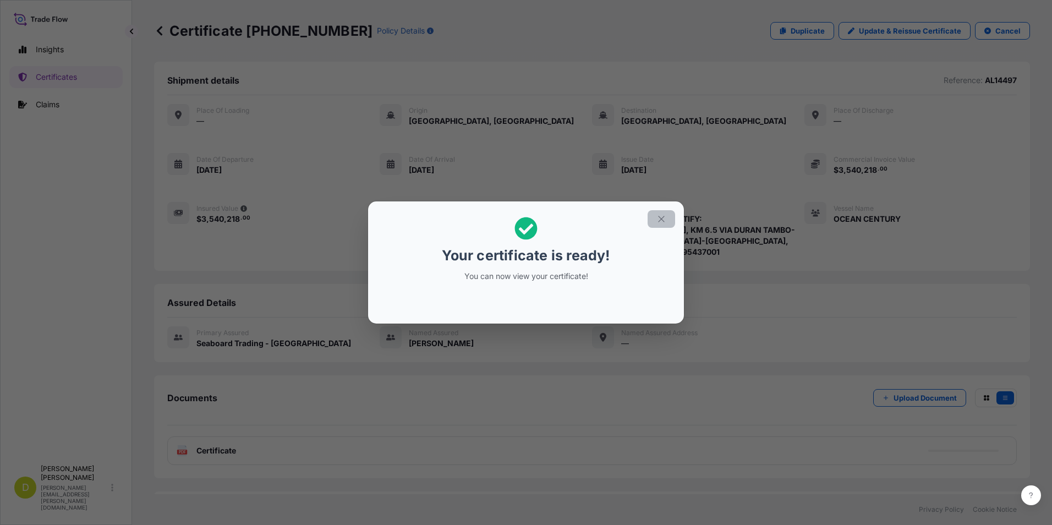
click at [659, 217] on icon "button" at bounding box center [661, 219] width 10 height 10
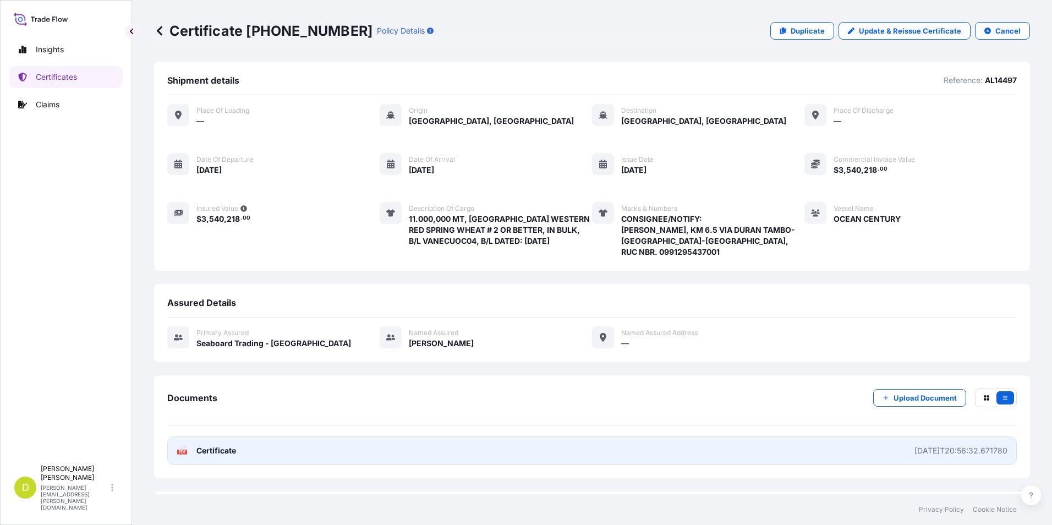
click at [719, 442] on link "PDF Certificate [DATE]T20:56:32.671780" at bounding box center [592, 450] width 850 height 29
